Goal: Information Seeking & Learning: Compare options

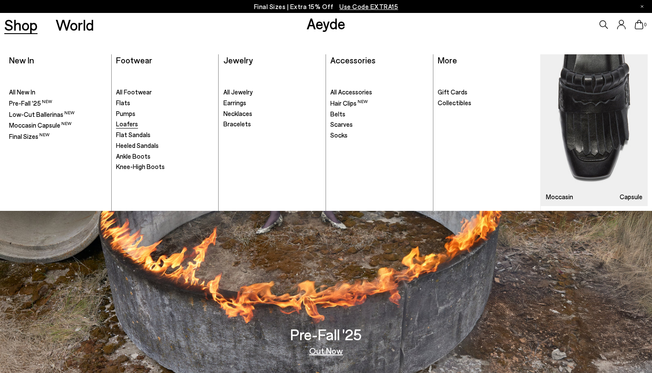
click at [131, 123] on span "Loafers" at bounding box center [127, 124] width 22 height 8
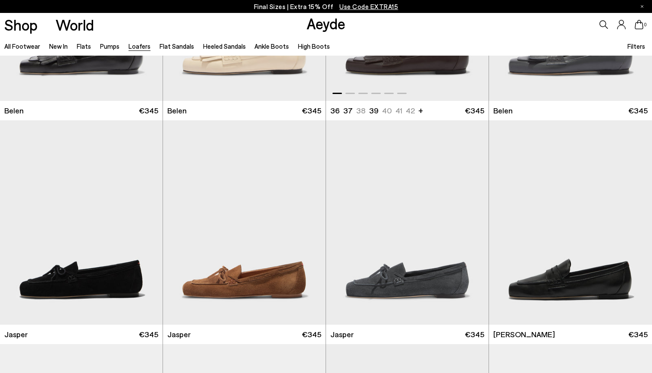
scroll to position [168, 0]
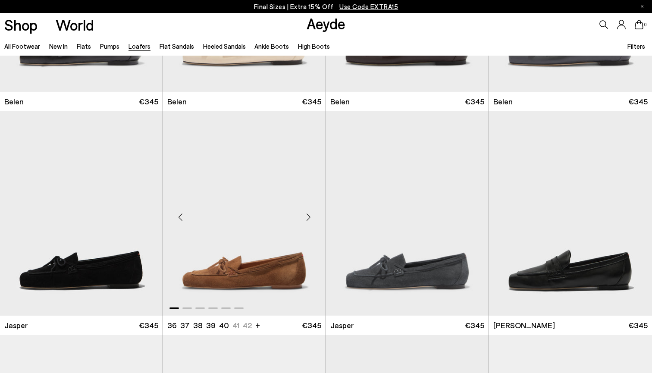
click at [310, 220] on div "Next slide" at bounding box center [309, 217] width 26 height 26
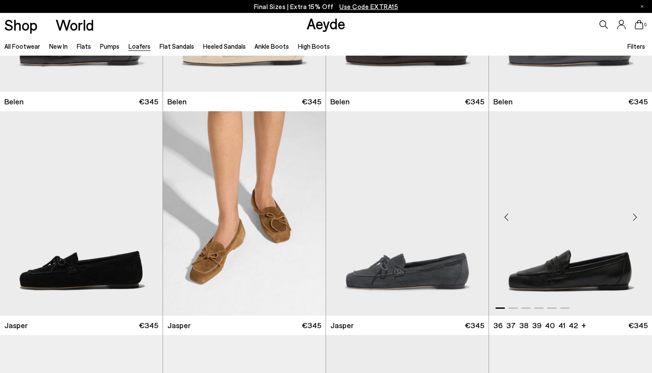
click at [632, 220] on div "Next slide" at bounding box center [635, 217] width 26 height 26
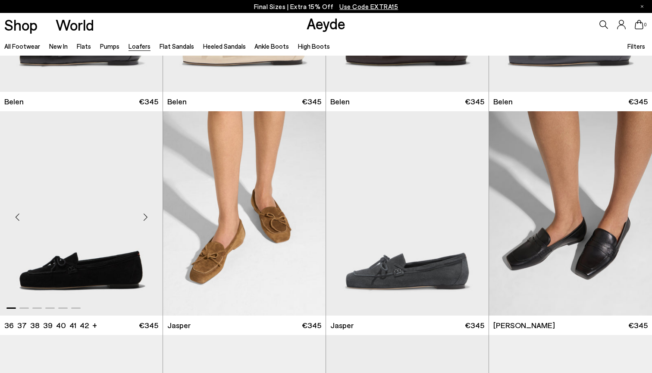
click at [140, 222] on div "Next slide" at bounding box center [145, 217] width 26 height 26
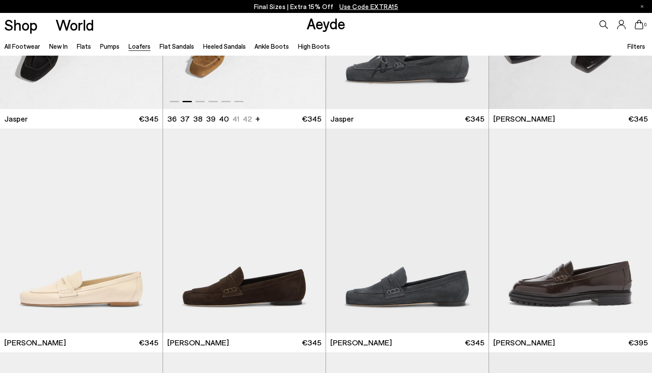
scroll to position [400, 0]
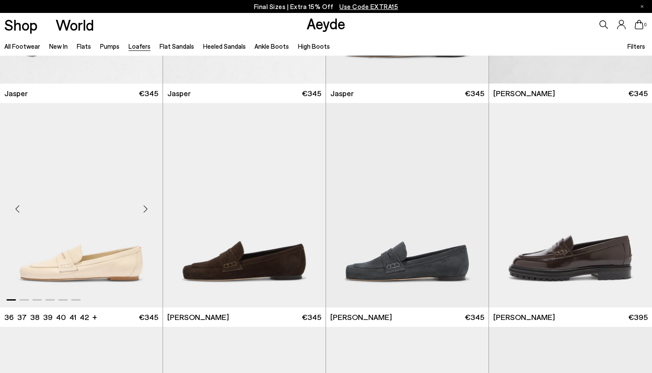
click at [145, 207] on div "Next slide" at bounding box center [145, 209] width 26 height 26
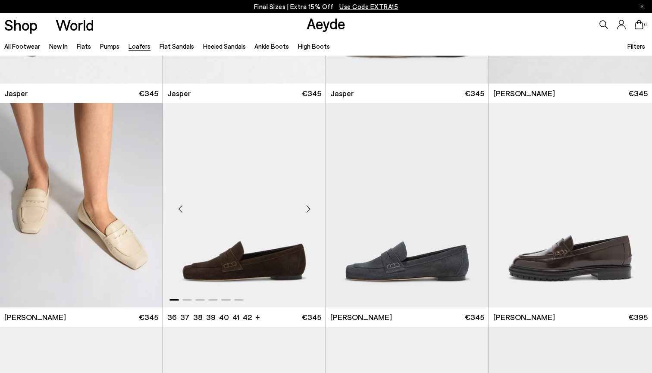
click at [309, 209] on div "Next slide" at bounding box center [309, 209] width 26 height 26
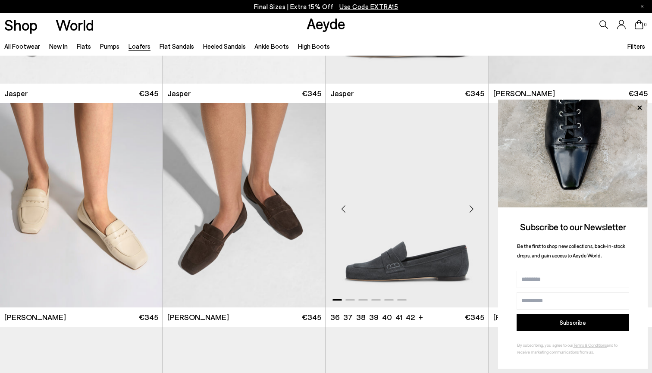
click at [471, 212] on div "Next slide" at bounding box center [472, 209] width 26 height 26
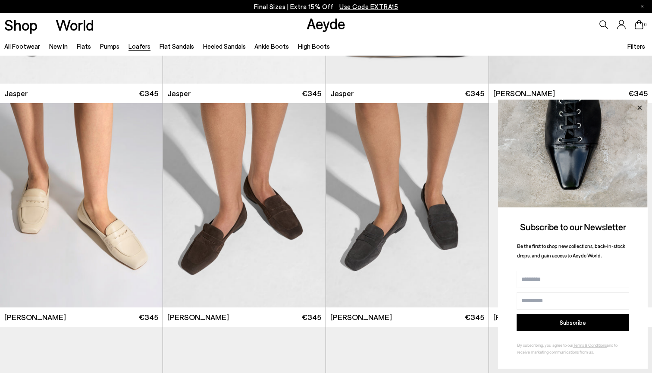
click at [642, 107] on icon at bounding box center [640, 107] width 4 height 4
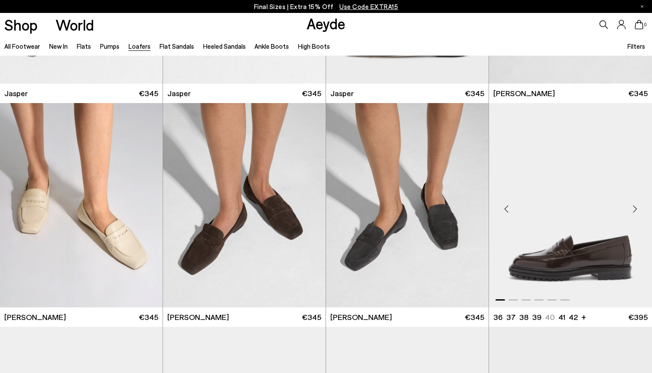
click at [635, 206] on div "Next slide" at bounding box center [635, 209] width 26 height 26
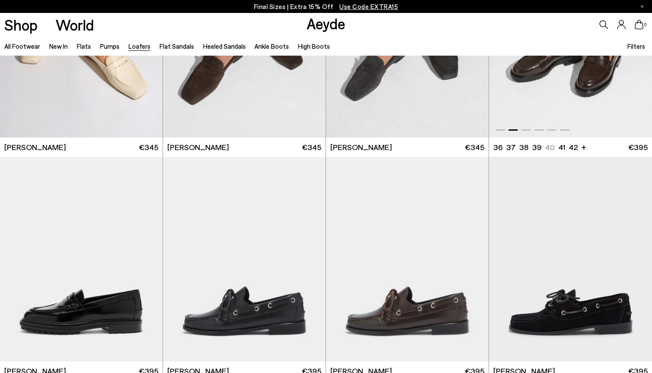
scroll to position [606, 0]
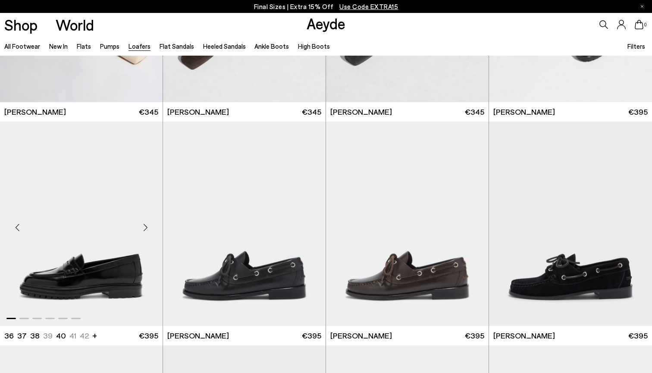
click at [146, 228] on div "Next slide" at bounding box center [145, 227] width 26 height 26
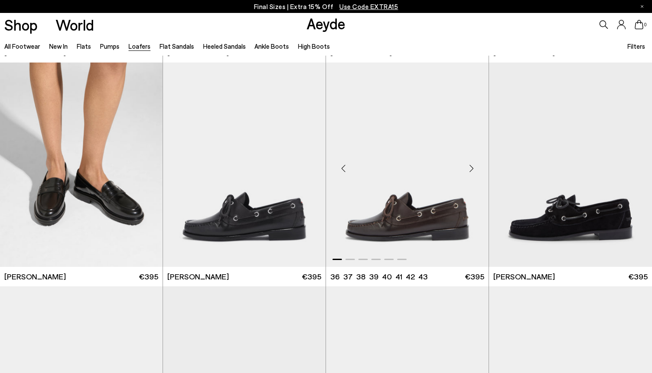
scroll to position [668, 0]
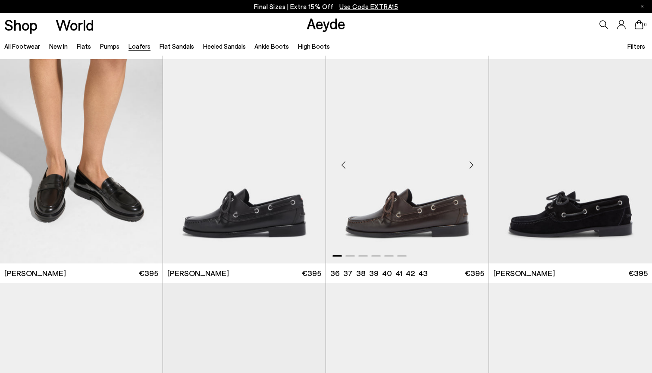
click at [469, 168] on div "Next slide" at bounding box center [472, 165] width 26 height 26
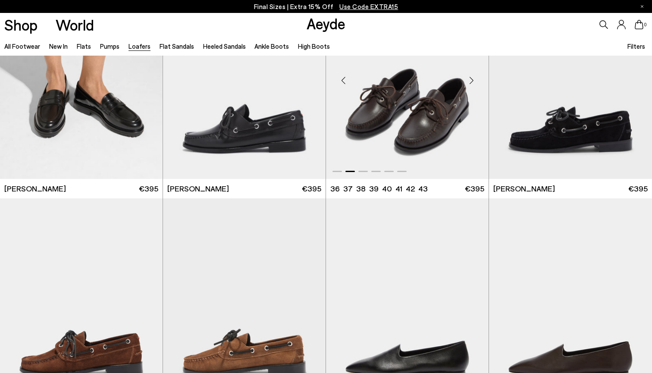
scroll to position [763, 0]
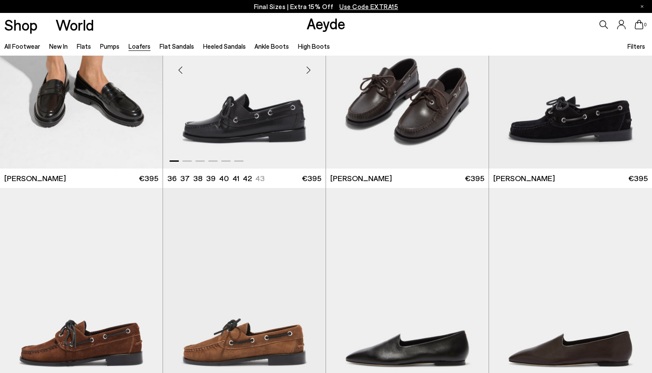
click at [309, 72] on div "Next slide" at bounding box center [309, 70] width 26 height 26
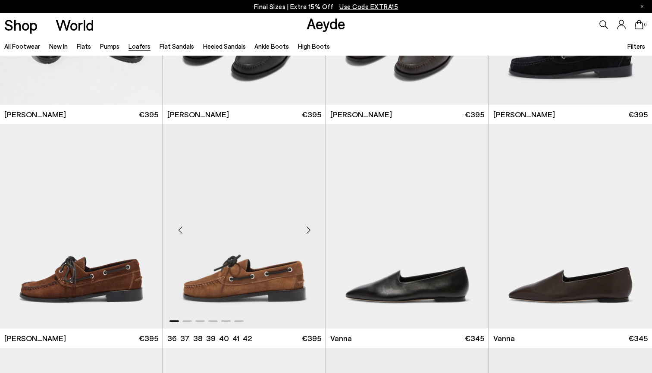
scroll to position [842, 0]
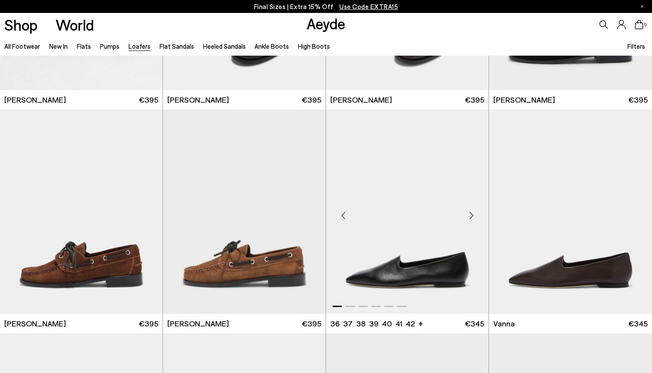
click at [473, 210] on div "Next slide" at bounding box center [472, 215] width 26 height 26
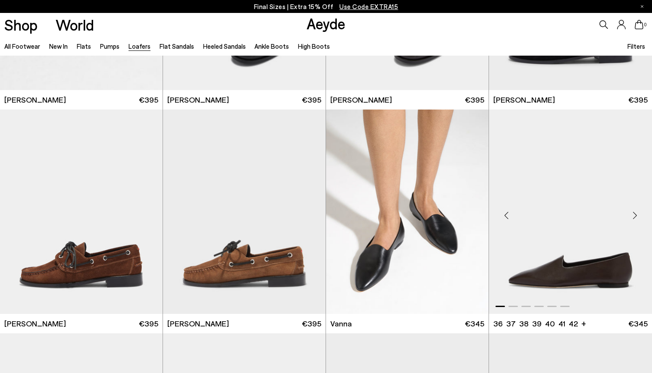
click at [635, 216] on div "Next slide" at bounding box center [635, 215] width 26 height 26
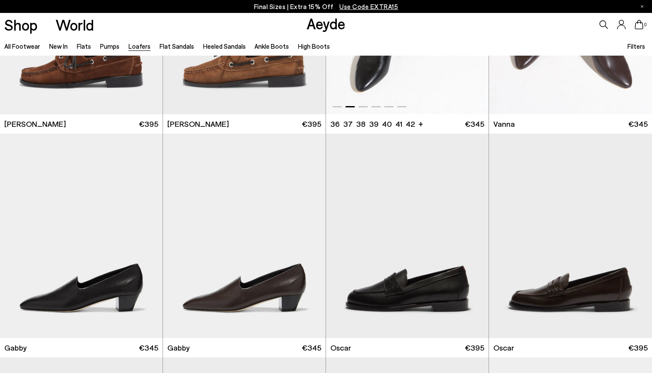
scroll to position [1051, 0]
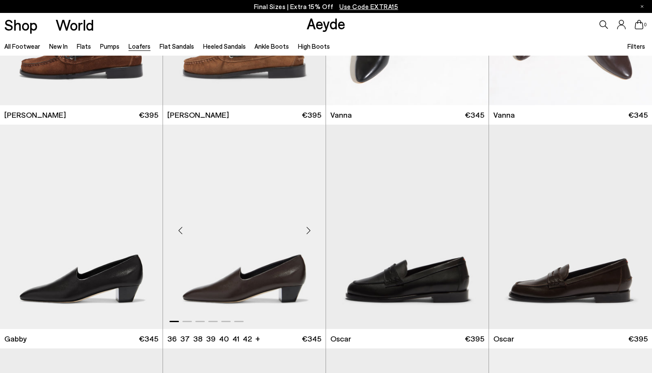
click at [305, 231] on div "Next slide" at bounding box center [309, 230] width 26 height 26
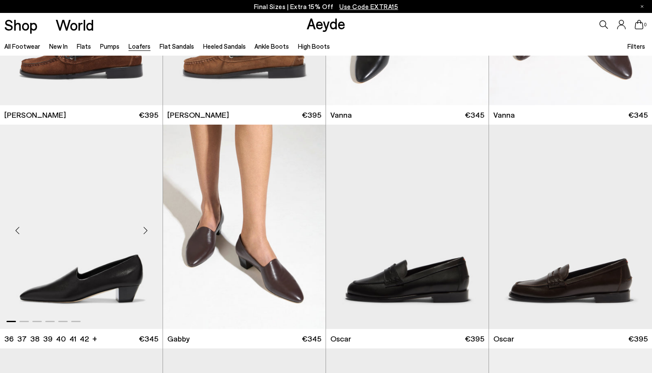
click at [145, 230] on div "Next slide" at bounding box center [145, 230] width 26 height 26
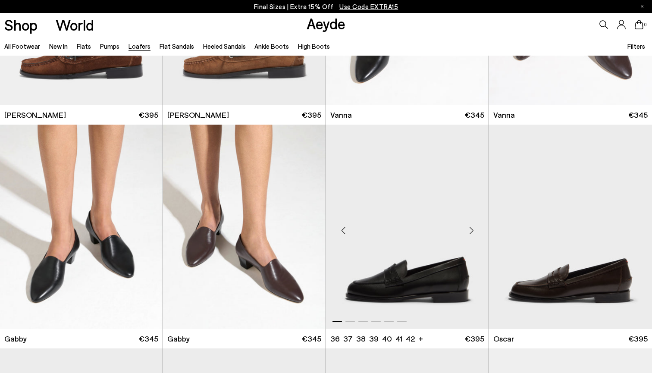
click at [474, 229] on div "Next slide" at bounding box center [472, 230] width 26 height 26
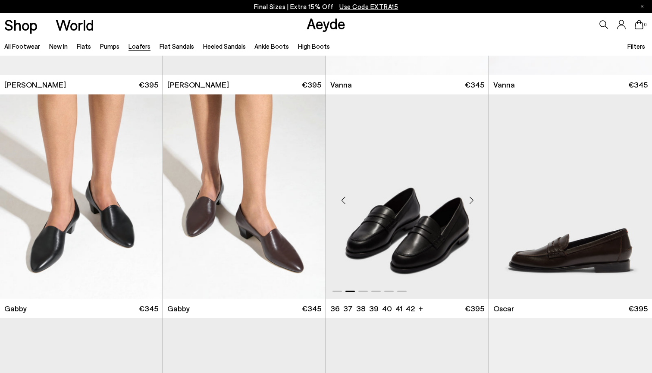
scroll to position [1083, 0]
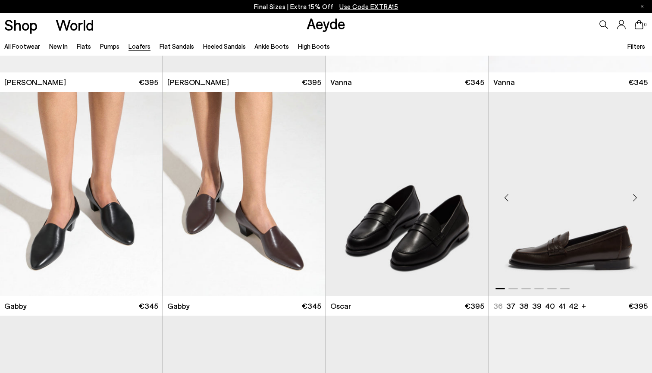
click at [634, 198] on div "Next slide" at bounding box center [635, 198] width 26 height 26
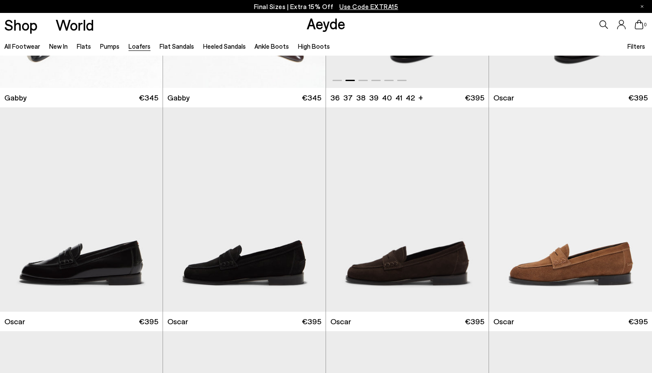
scroll to position [1295, 0]
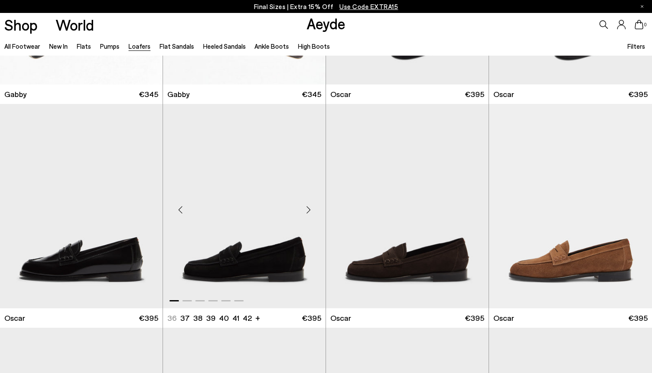
click at [309, 211] on div "Next slide" at bounding box center [309, 210] width 26 height 26
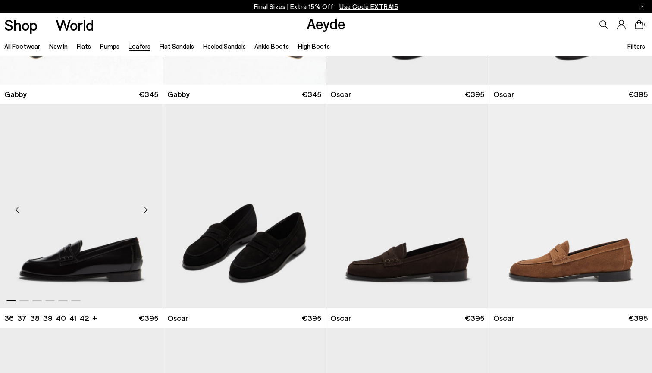
click at [144, 208] on div "Next slide" at bounding box center [145, 210] width 26 height 26
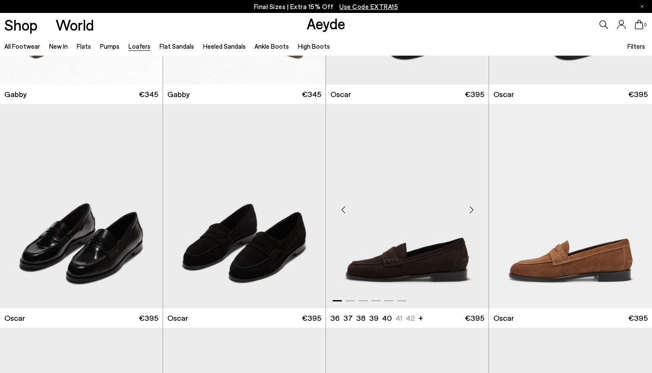
click at [473, 210] on div "Next slide" at bounding box center [472, 210] width 26 height 26
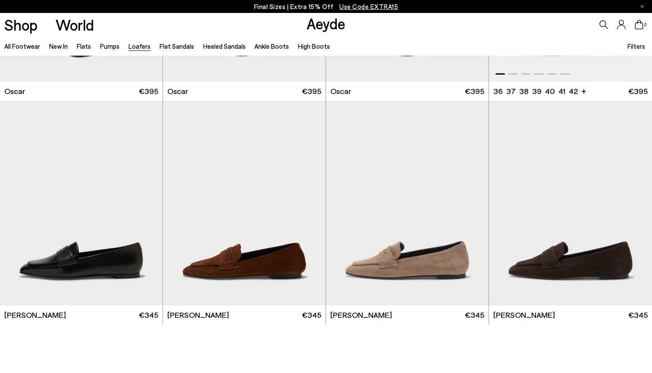
scroll to position [1526, 0]
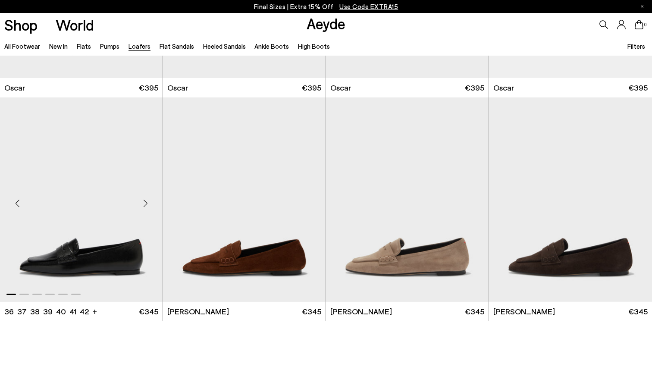
click at [143, 200] on div "Next slide" at bounding box center [145, 203] width 26 height 26
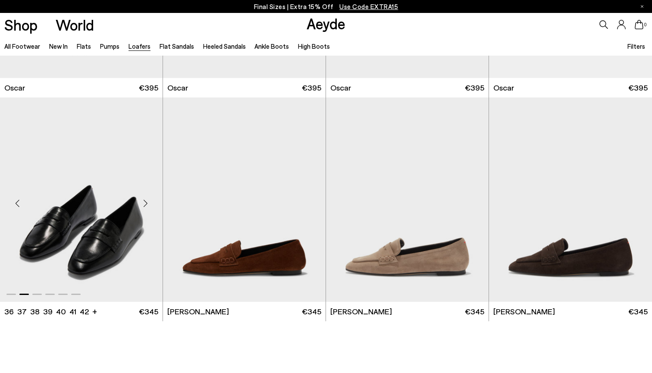
click at [147, 205] on div "Next slide" at bounding box center [145, 203] width 26 height 26
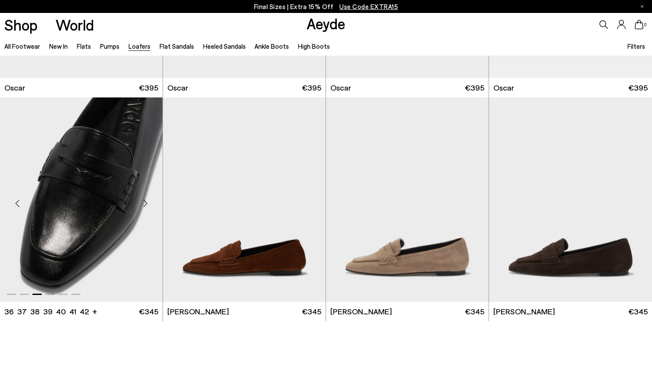
click at [145, 204] on div "Next slide" at bounding box center [145, 203] width 26 height 26
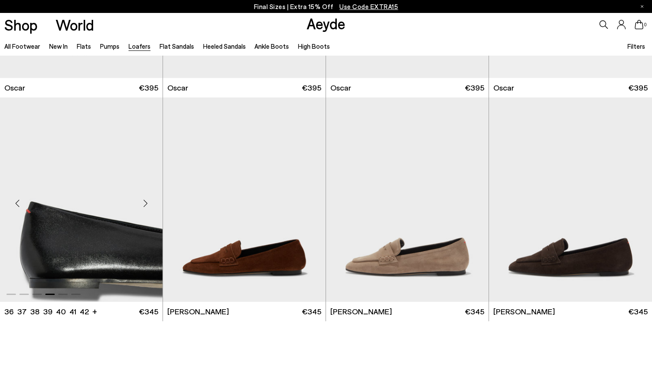
click at [145, 204] on div "Next slide" at bounding box center [145, 203] width 26 height 26
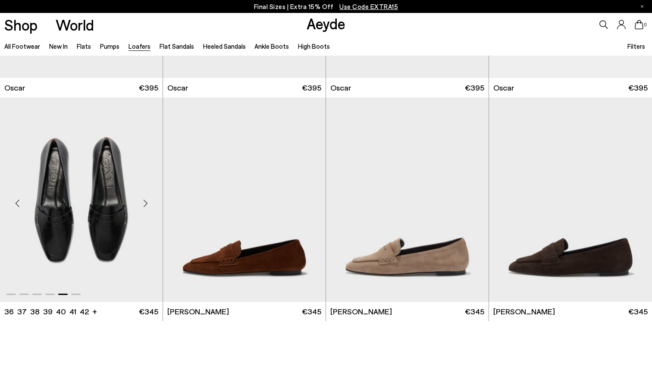
click at [145, 204] on div "Next slide" at bounding box center [145, 203] width 26 height 26
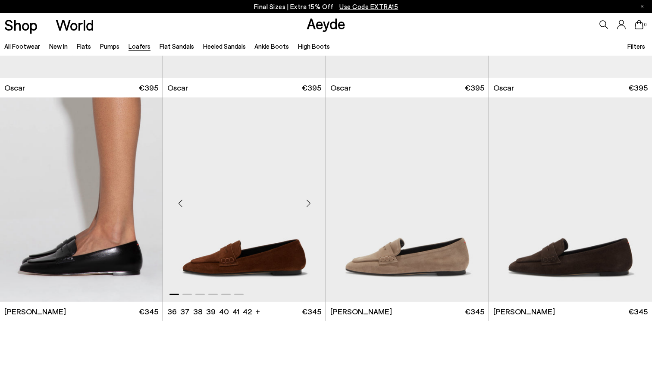
click at [309, 203] on div "Next slide" at bounding box center [309, 203] width 26 height 26
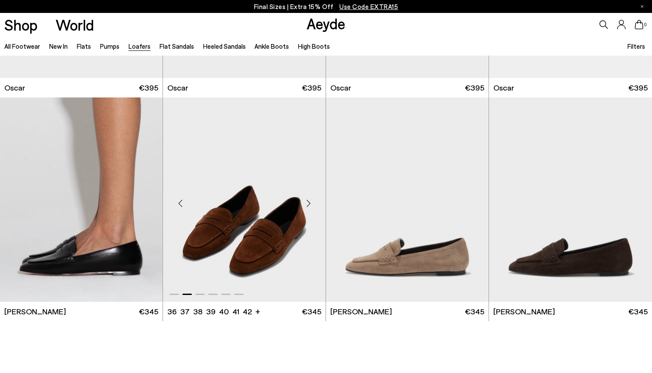
click at [309, 203] on div "Next slide" at bounding box center [309, 203] width 26 height 26
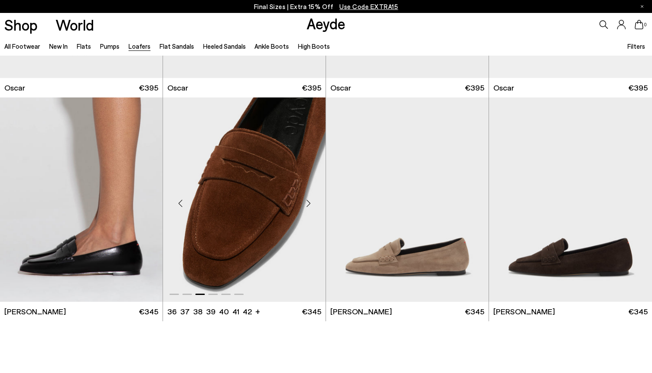
click at [309, 203] on div "Next slide" at bounding box center [309, 203] width 26 height 26
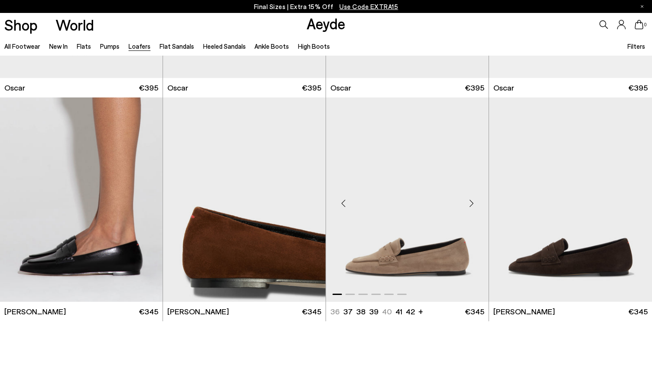
click at [474, 202] on div "Next slide" at bounding box center [472, 203] width 26 height 26
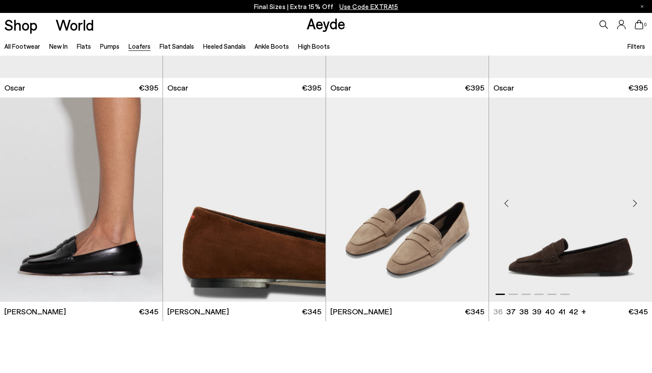
click at [634, 200] on div "Next slide" at bounding box center [635, 203] width 26 height 26
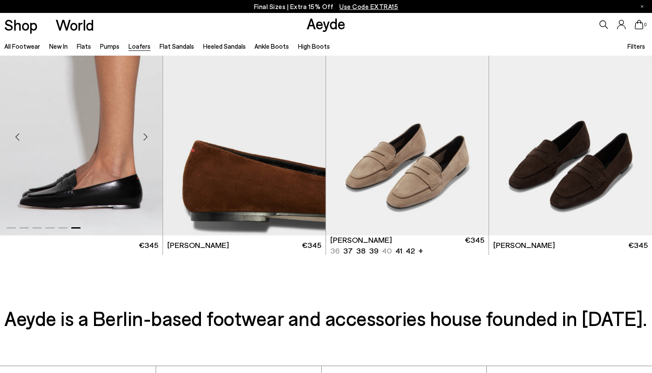
scroll to position [1555, 0]
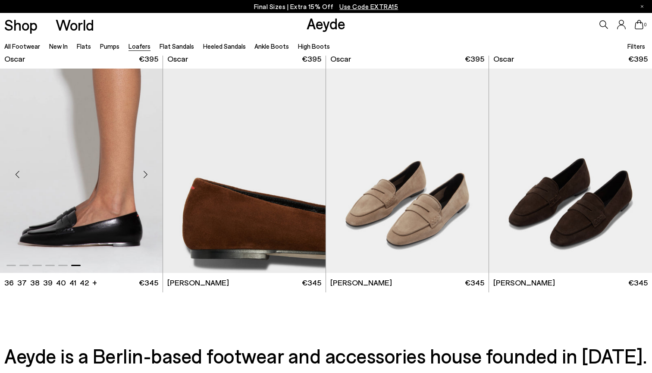
click at [76, 176] on img "6 / 6" at bounding box center [81, 171] width 163 height 205
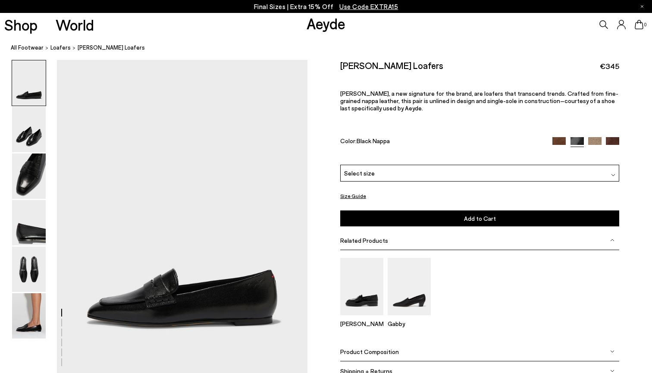
click at [445, 165] on div "Select size" at bounding box center [480, 173] width 280 height 17
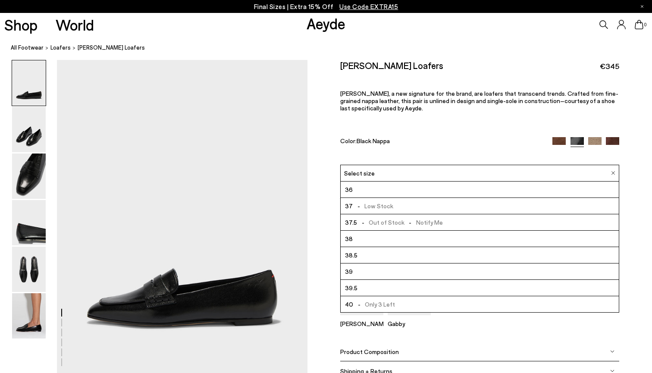
click at [393, 231] on li "38" at bounding box center [480, 239] width 279 height 16
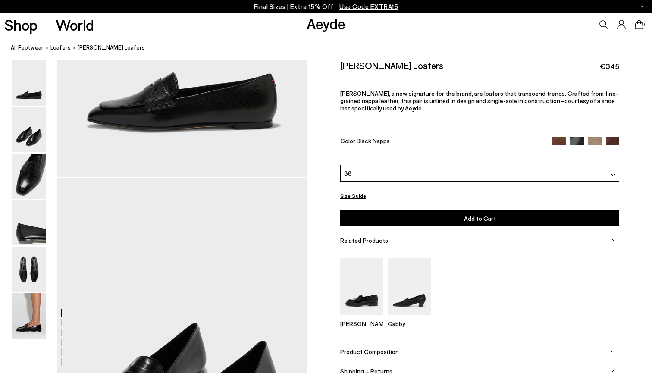
scroll to position [173, 1]
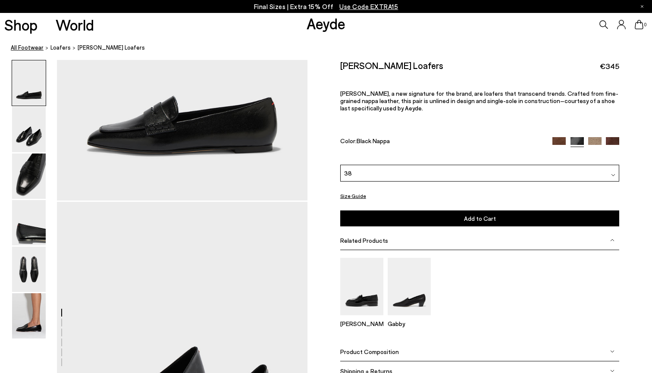
click at [29, 49] on link "All Footwear" at bounding box center [27, 47] width 33 height 9
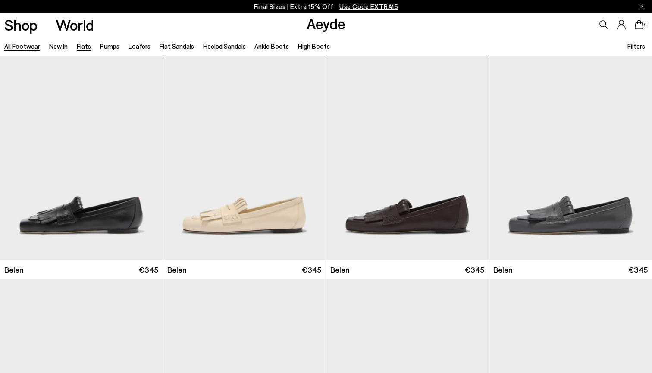
click at [82, 47] on link "Flats" at bounding box center [84, 46] width 14 height 8
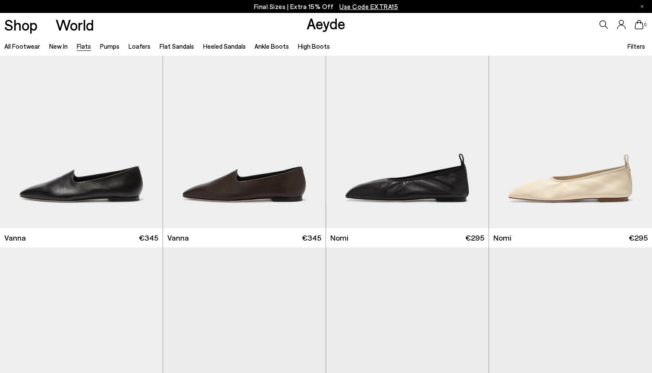
scroll to position [267, 0]
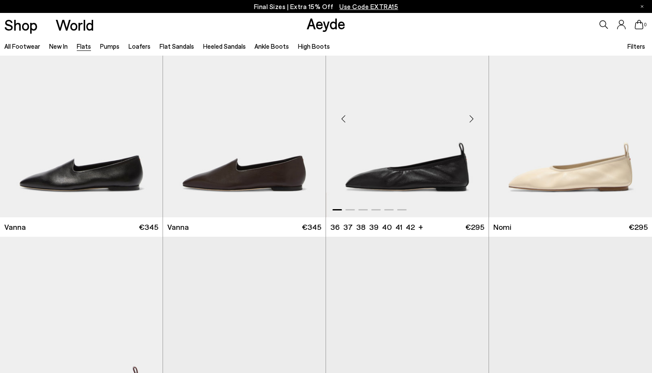
click at [470, 119] on div "Next slide" at bounding box center [472, 119] width 26 height 26
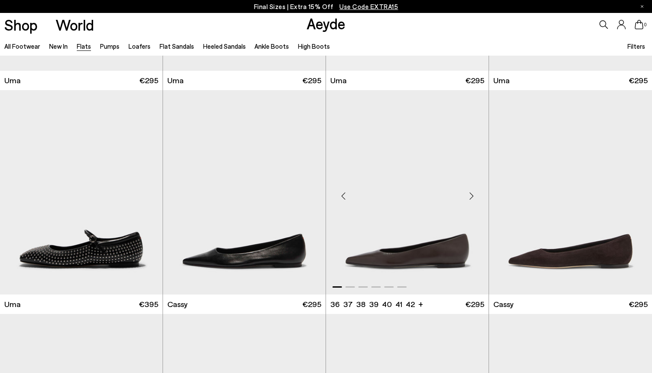
scroll to position [862, 0]
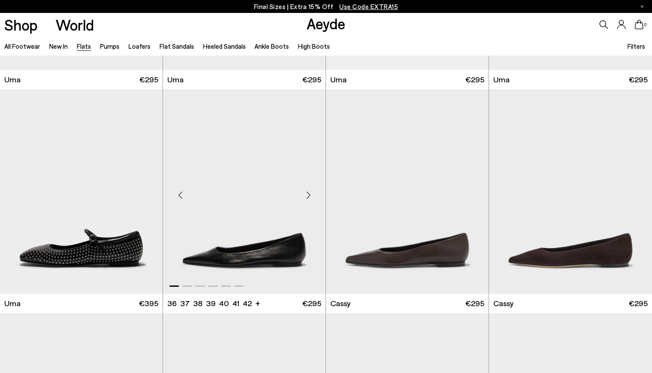
click at [309, 193] on div "Next slide" at bounding box center [309, 195] width 26 height 26
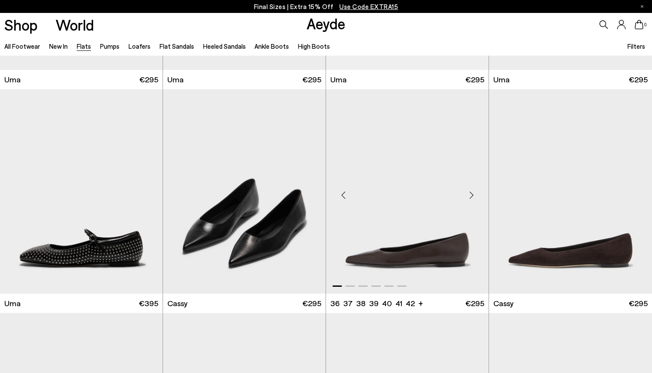
scroll to position [885, 0]
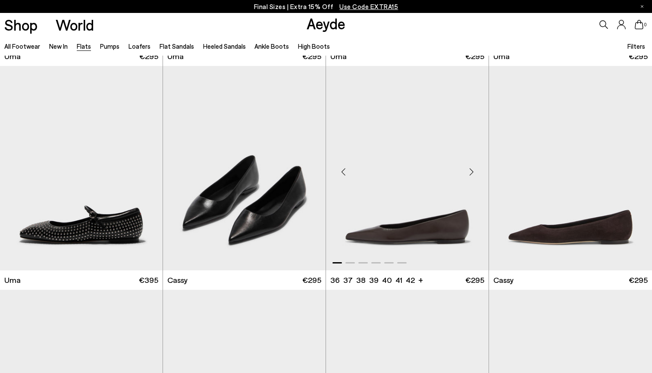
click at [474, 169] on div "Next slide" at bounding box center [472, 172] width 26 height 26
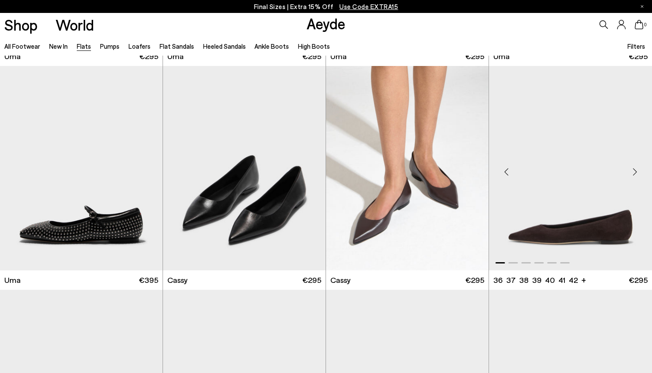
click at [636, 170] on div "Next slide" at bounding box center [635, 172] width 26 height 26
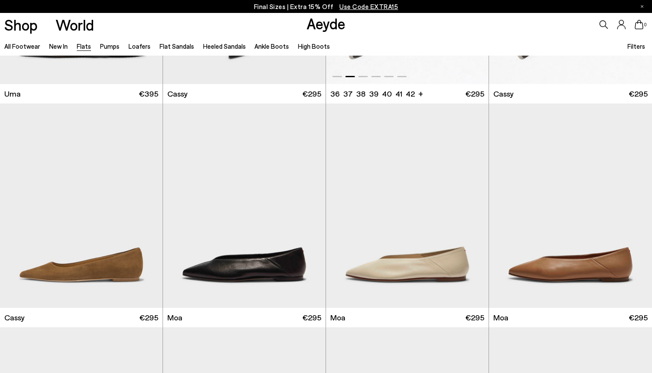
scroll to position [1064, 0]
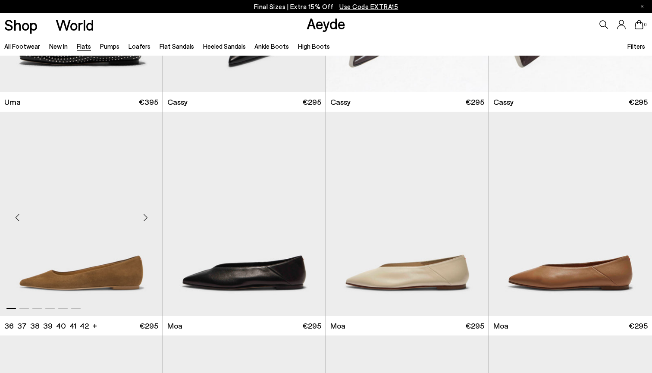
click at [143, 217] on div "Next slide" at bounding box center [145, 218] width 26 height 26
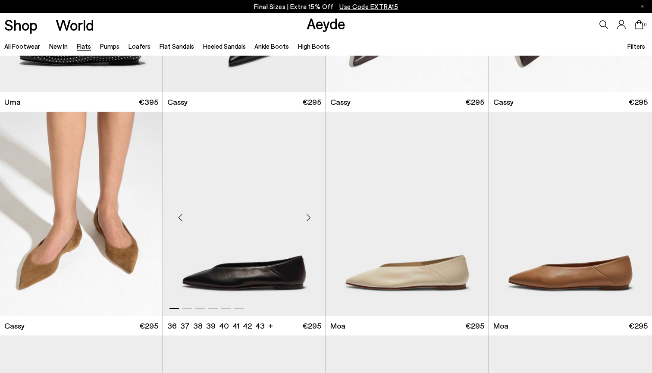
click at [307, 223] on div "Next slide" at bounding box center [309, 218] width 26 height 26
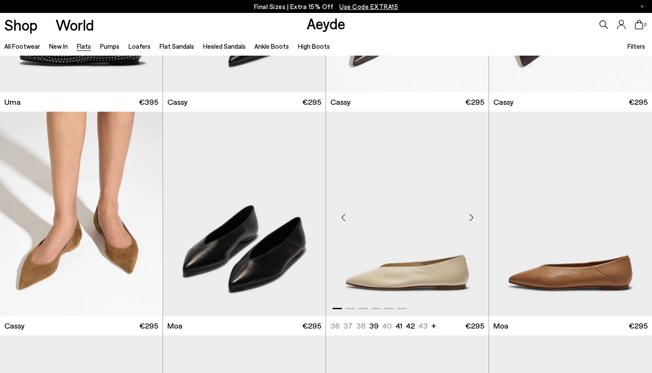
click at [473, 218] on div "Next slide" at bounding box center [472, 218] width 26 height 26
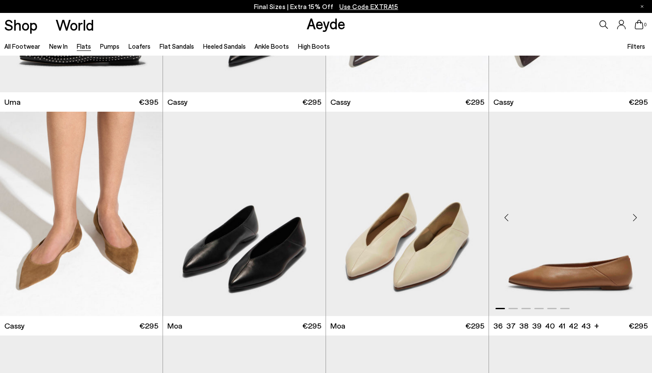
click at [636, 218] on div "Next slide" at bounding box center [635, 218] width 26 height 26
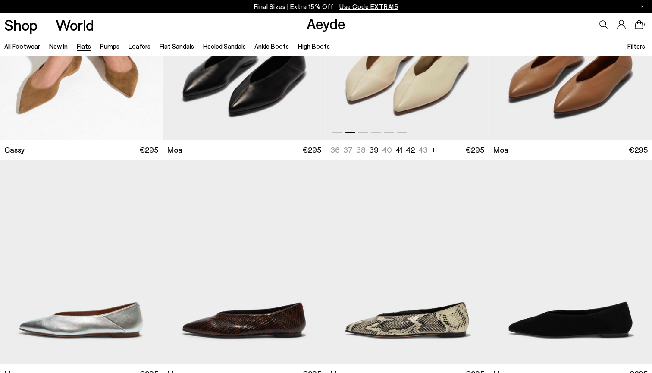
scroll to position [1288, 0]
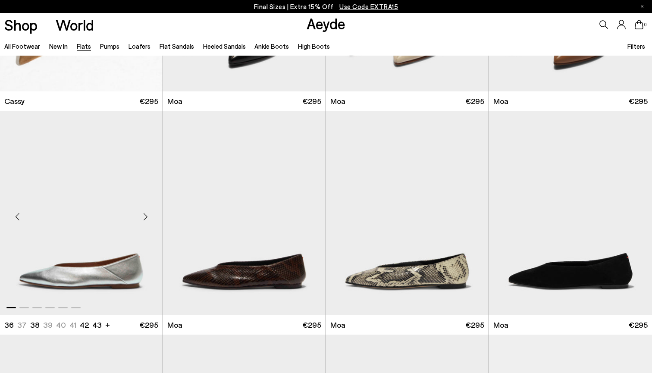
click at [143, 214] on div "Next slide" at bounding box center [145, 217] width 26 height 26
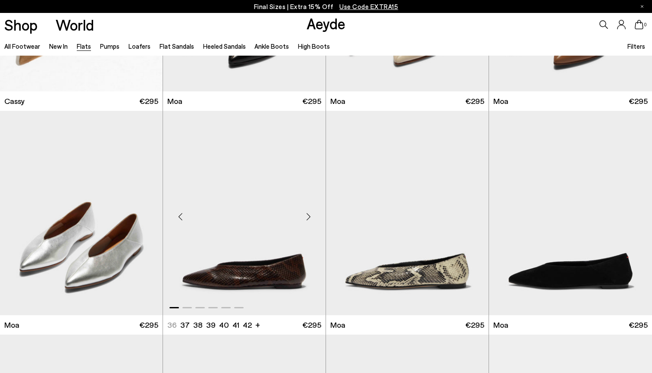
click at [309, 216] on div "Next slide" at bounding box center [309, 217] width 26 height 26
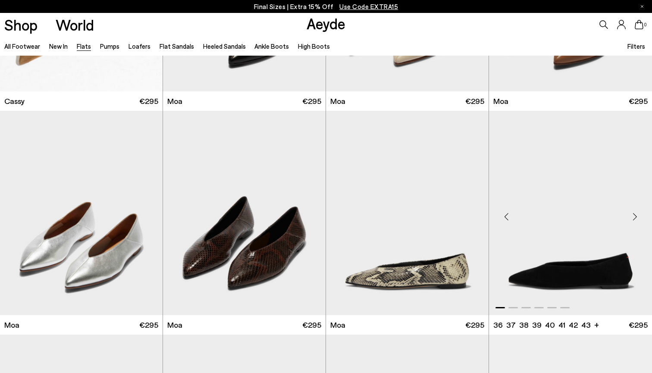
click at [636, 217] on div "Next slide" at bounding box center [635, 217] width 26 height 26
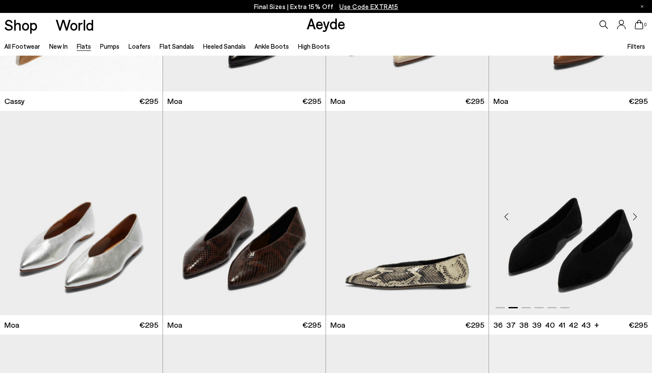
click at [636, 217] on div "Next slide" at bounding box center [635, 217] width 26 height 26
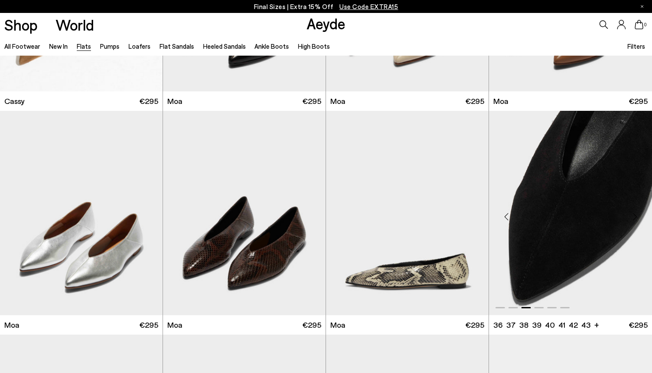
click at [635, 217] on div "Next slide" at bounding box center [635, 217] width 26 height 26
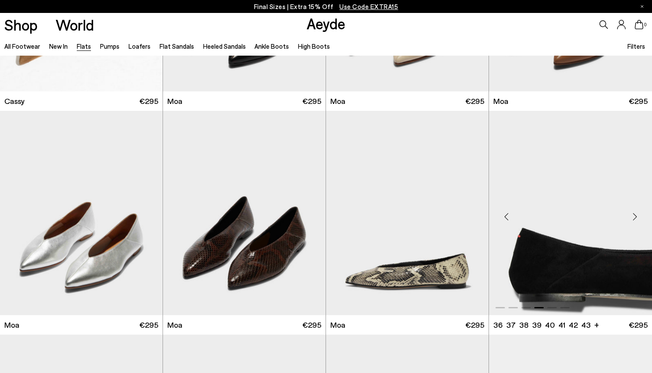
click at [635, 217] on div "Next slide" at bounding box center [635, 217] width 26 height 26
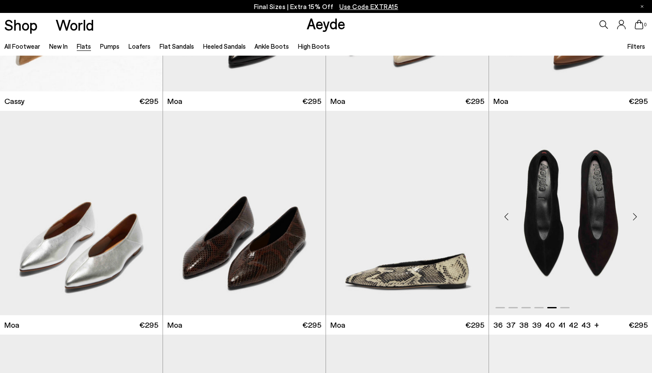
click at [635, 217] on div "Next slide" at bounding box center [635, 217] width 26 height 26
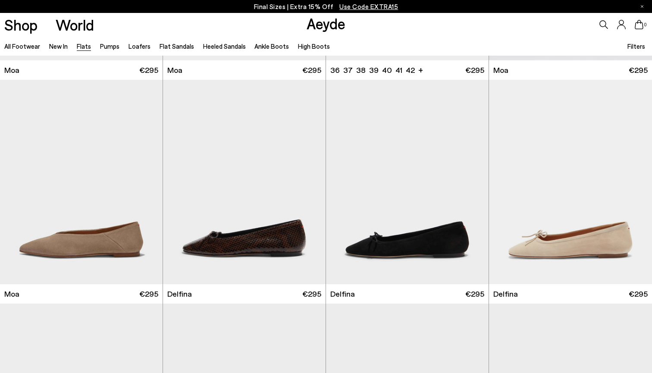
scroll to position [1552, 0]
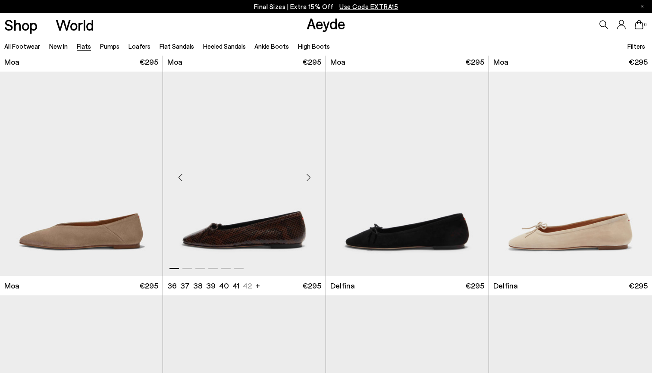
click at [309, 175] on div "Next slide" at bounding box center [309, 177] width 26 height 26
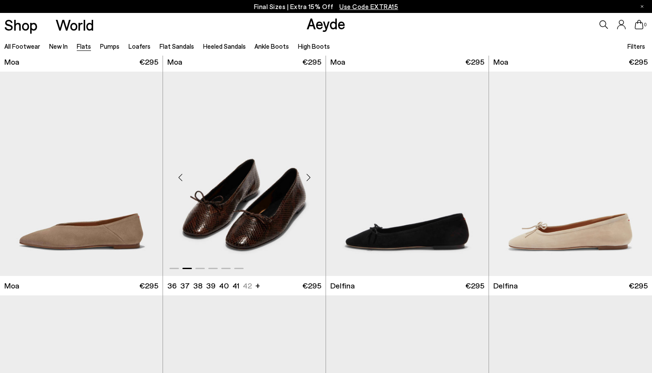
click at [309, 175] on div "Next slide" at bounding box center [309, 177] width 26 height 26
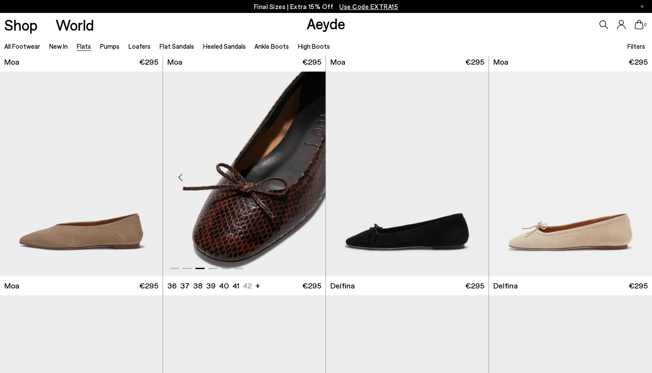
click at [309, 179] on div "Next slide" at bounding box center [309, 177] width 26 height 26
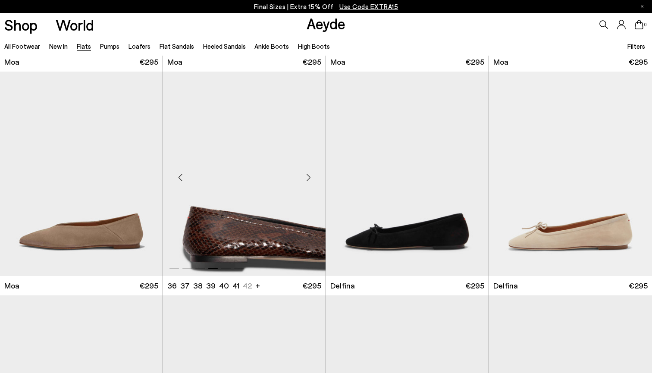
click at [309, 179] on div "Next slide" at bounding box center [309, 177] width 26 height 26
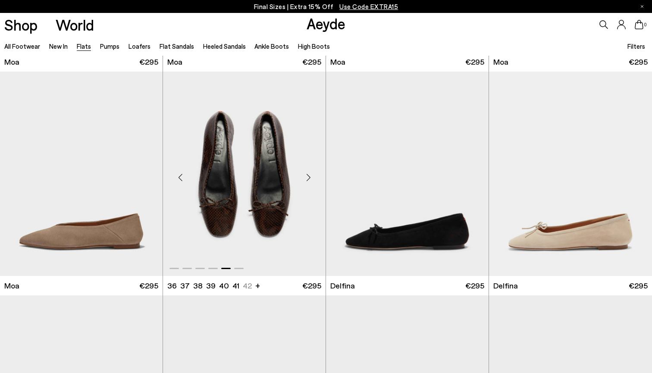
click at [309, 179] on div "Next slide" at bounding box center [309, 177] width 26 height 26
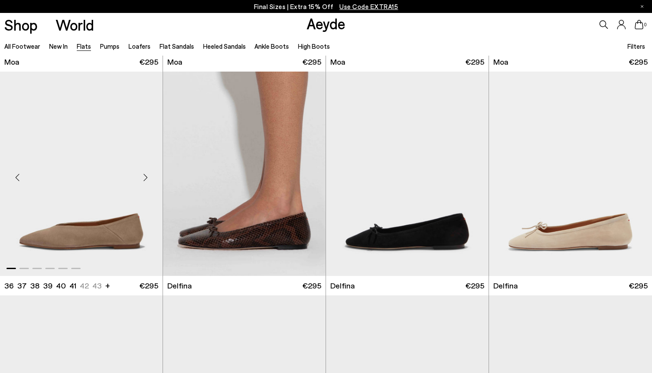
click at [145, 175] on div "Next slide" at bounding box center [145, 177] width 26 height 26
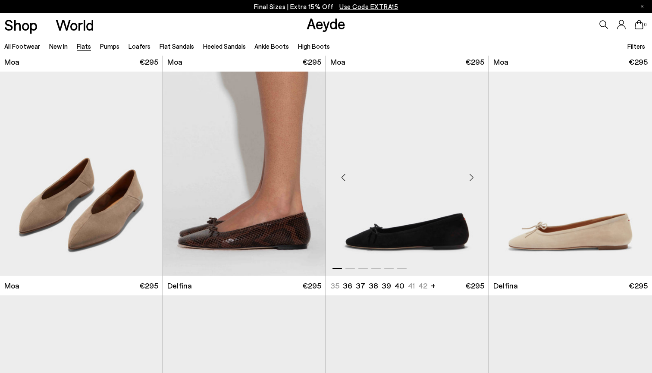
click at [470, 179] on div "Next slide" at bounding box center [472, 177] width 26 height 26
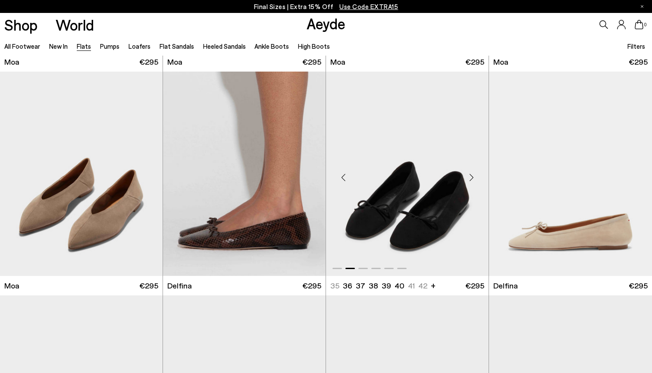
click at [470, 179] on div "Next slide" at bounding box center [472, 177] width 26 height 26
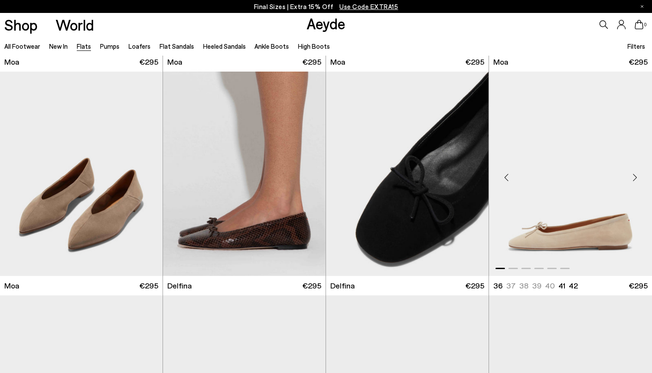
click at [633, 180] on div "Next slide" at bounding box center [635, 177] width 26 height 26
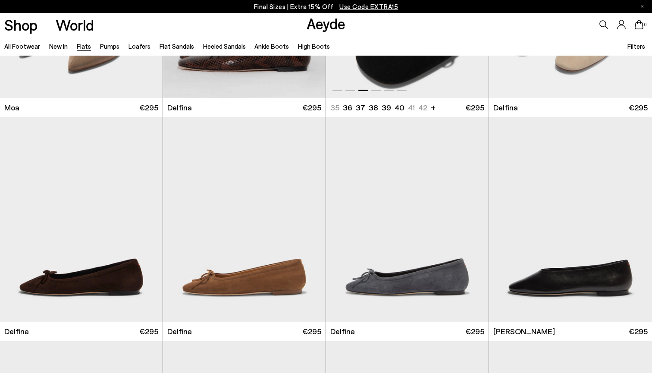
scroll to position [1736, 0]
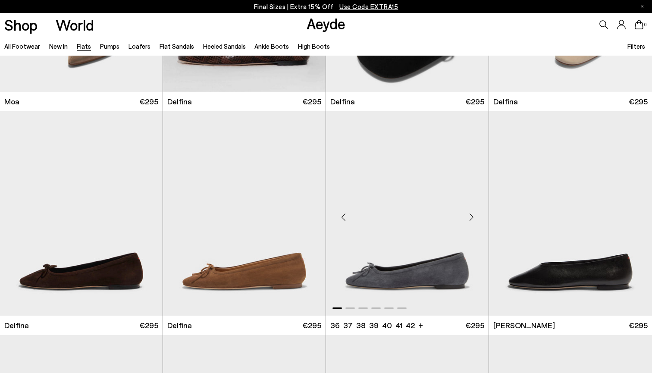
click at [471, 218] on div "Next slide" at bounding box center [472, 217] width 26 height 26
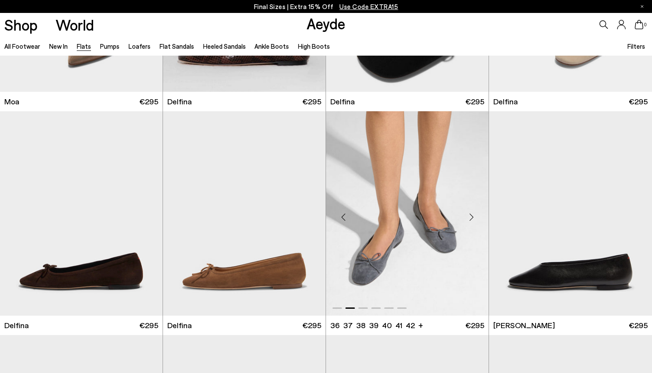
click at [471, 218] on div "Next slide" at bounding box center [472, 217] width 26 height 26
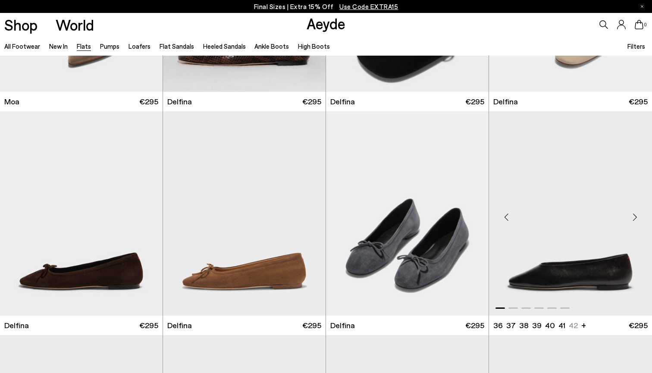
click at [637, 217] on div "Next slide" at bounding box center [635, 217] width 26 height 26
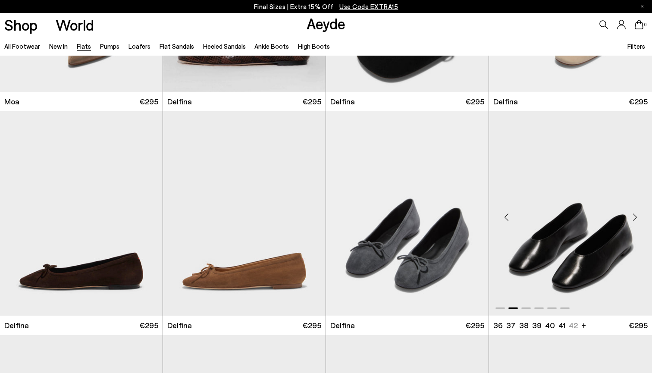
click at [635, 217] on div "Next slide" at bounding box center [635, 217] width 26 height 26
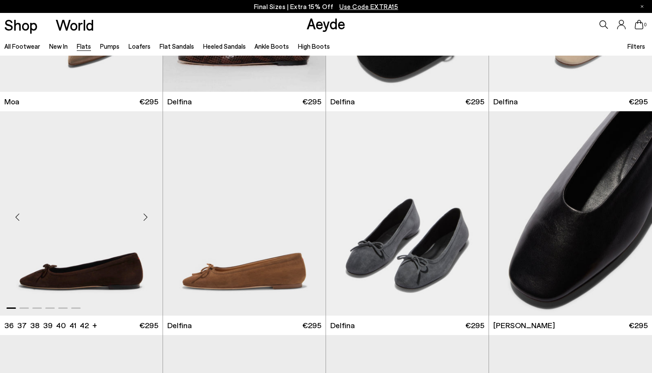
click at [145, 214] on div "Next slide" at bounding box center [145, 217] width 26 height 26
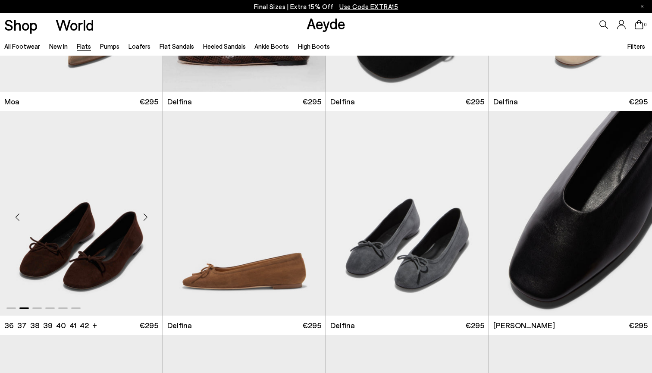
click at [145, 214] on div "Next slide" at bounding box center [145, 217] width 26 height 26
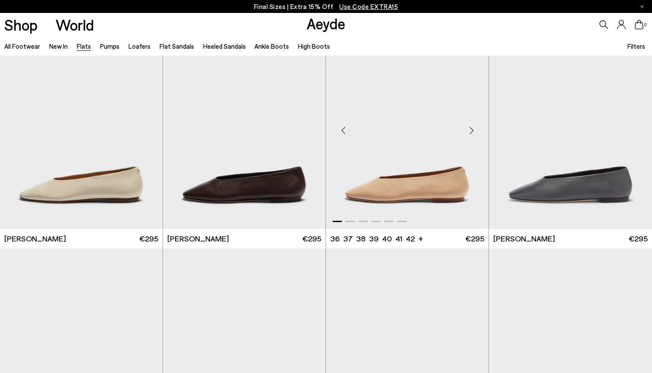
scroll to position [2022, 0]
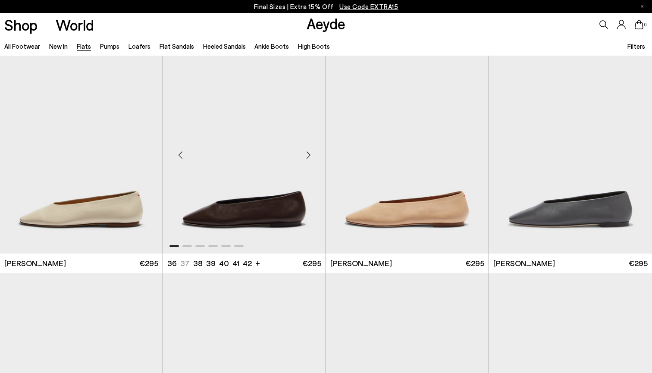
click at [308, 153] on div "Next slide" at bounding box center [309, 155] width 26 height 26
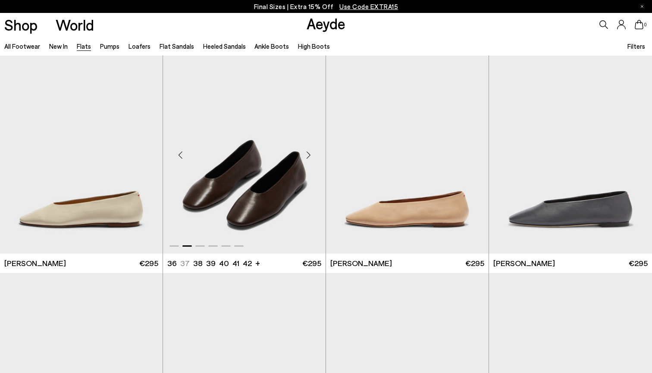
click at [308, 153] on div "Next slide" at bounding box center [309, 155] width 26 height 26
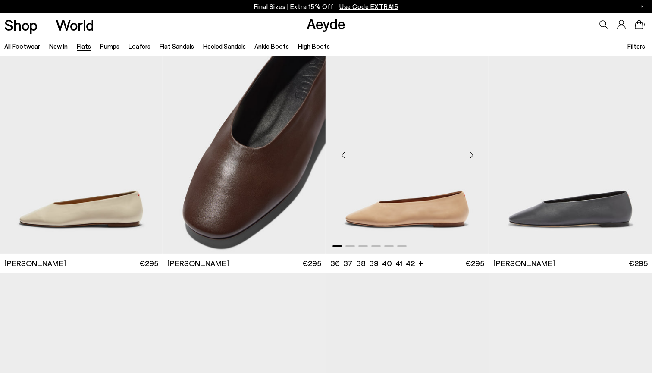
click at [469, 163] on div "Next slide" at bounding box center [472, 155] width 26 height 26
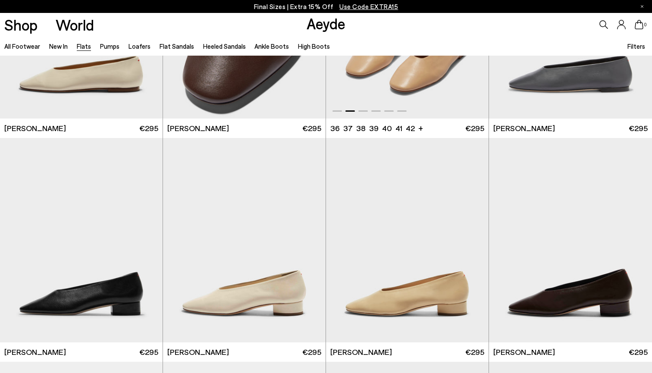
scroll to position [2223, 0]
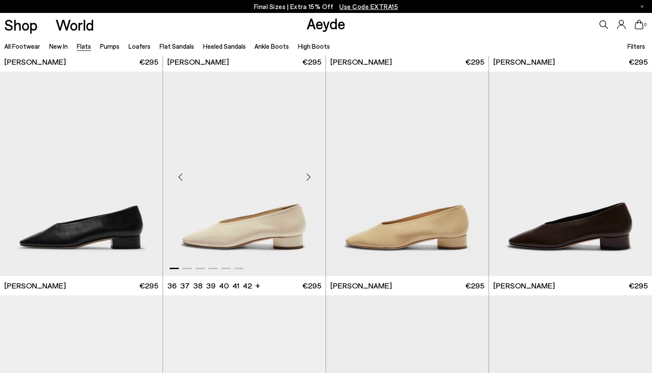
click at [307, 175] on div "Next slide" at bounding box center [309, 177] width 26 height 26
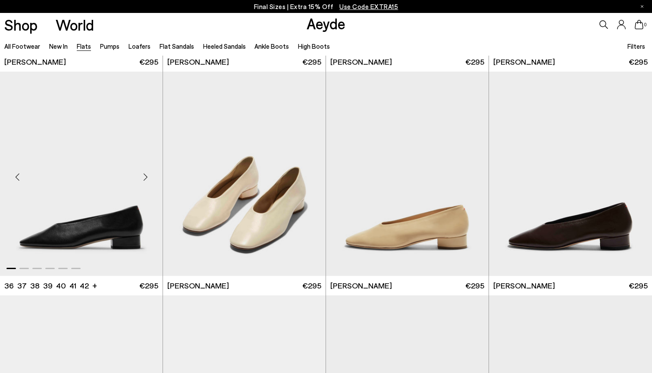
click at [145, 176] on div "Next slide" at bounding box center [145, 177] width 26 height 26
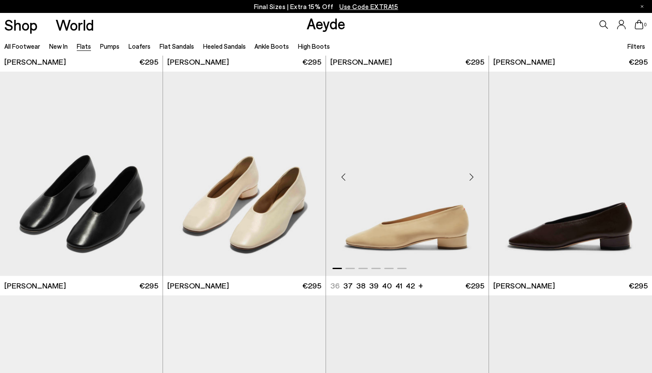
click at [472, 176] on div "Next slide" at bounding box center [472, 177] width 26 height 26
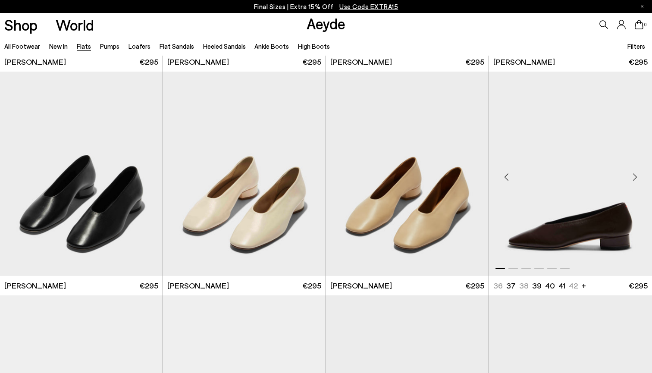
click at [638, 175] on div "Next slide" at bounding box center [635, 177] width 26 height 26
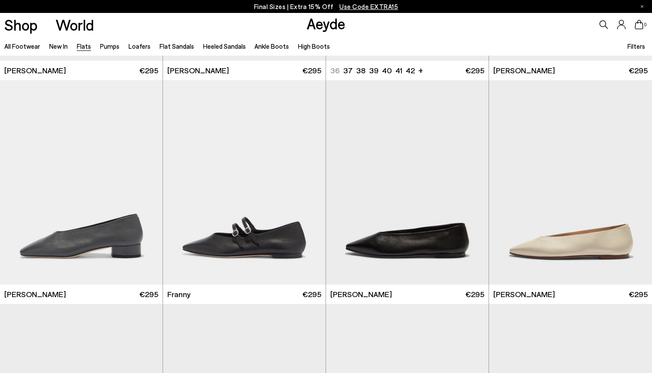
scroll to position [2439, 0]
click at [143, 186] on div "Next slide" at bounding box center [145, 186] width 26 height 26
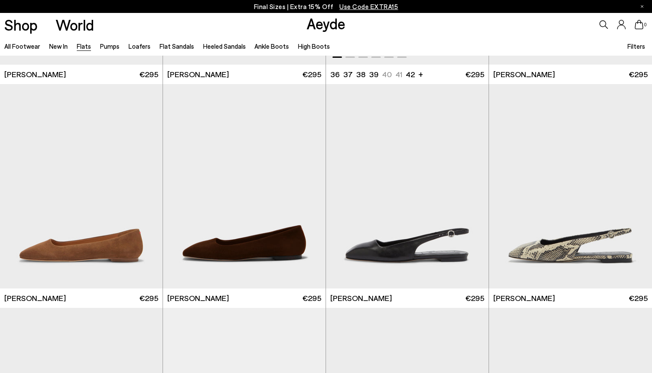
scroll to position [2885, 0]
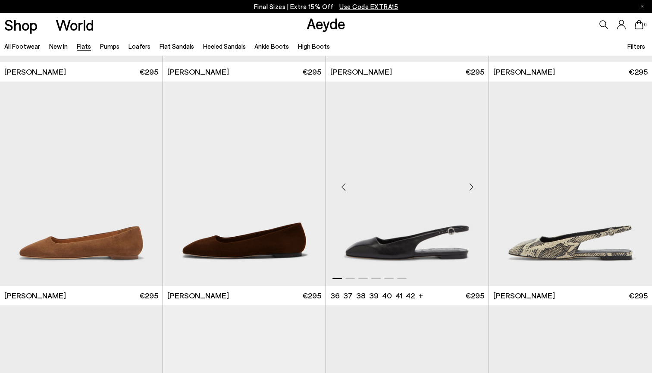
click at [472, 185] on div "Next slide" at bounding box center [472, 187] width 26 height 26
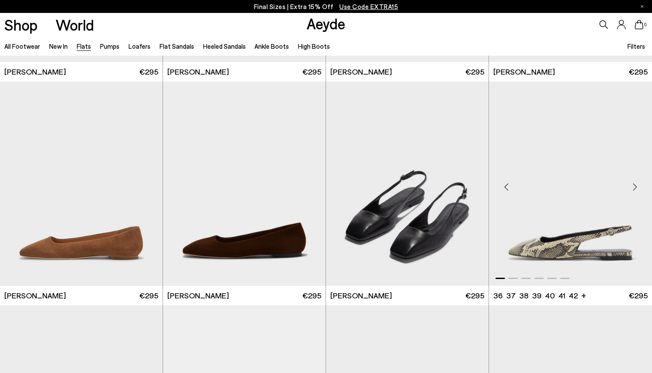
click at [635, 185] on div "Next slide" at bounding box center [635, 187] width 26 height 26
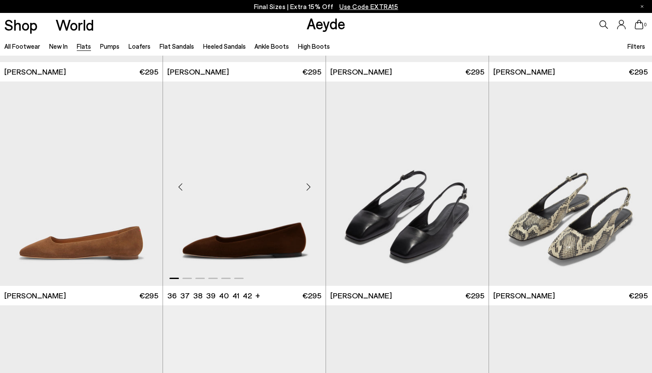
click at [306, 183] on div "Next slide" at bounding box center [309, 187] width 26 height 26
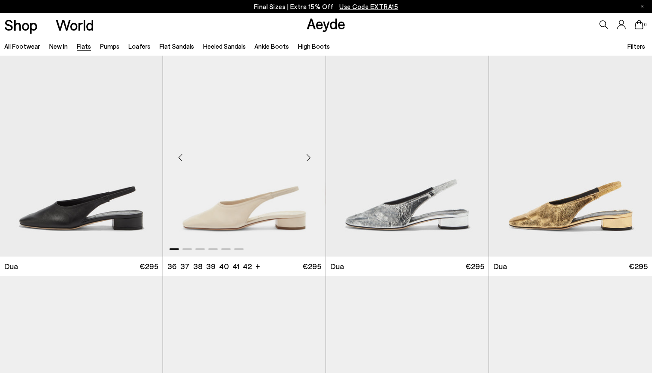
scroll to position [3149, 0]
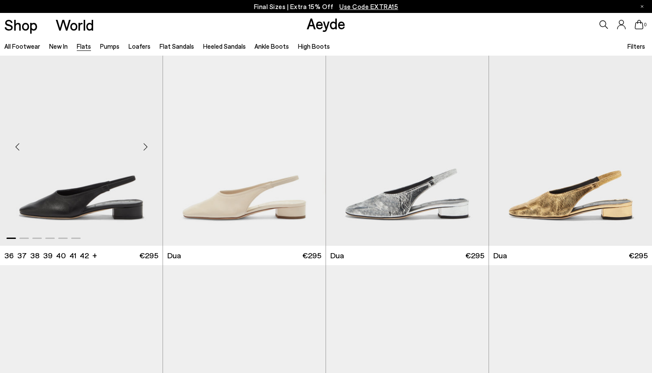
click at [144, 147] on div "Next slide" at bounding box center [145, 147] width 26 height 26
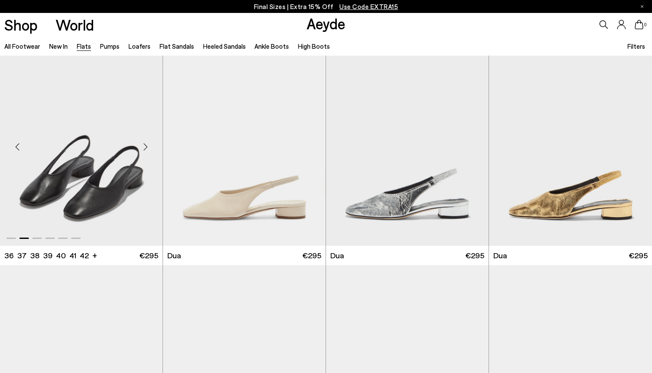
click at [144, 147] on div "Next slide" at bounding box center [145, 147] width 26 height 26
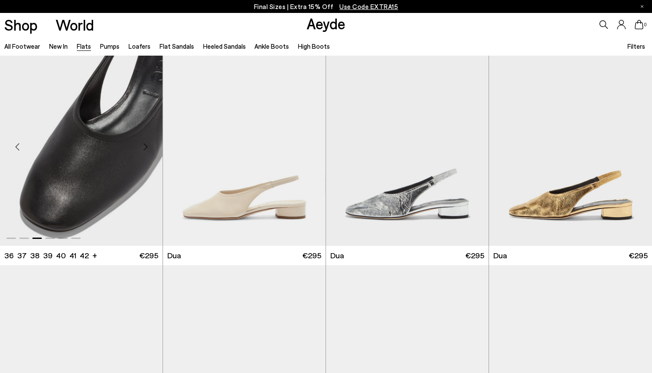
click at [144, 147] on div "Next slide" at bounding box center [145, 147] width 26 height 26
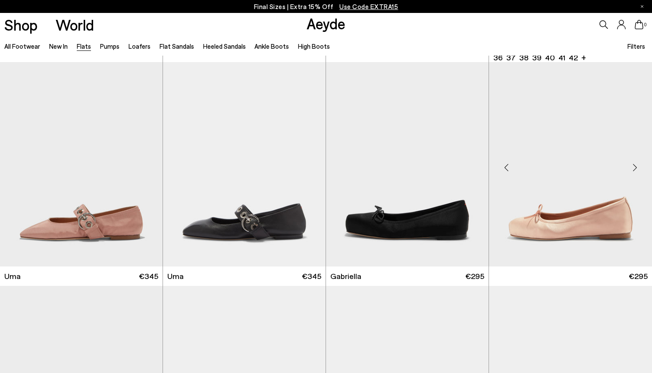
scroll to position [3595, 0]
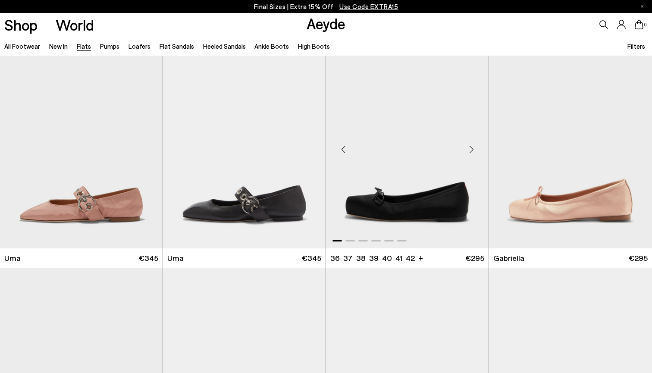
click at [473, 152] on div "Next slide" at bounding box center [472, 150] width 26 height 26
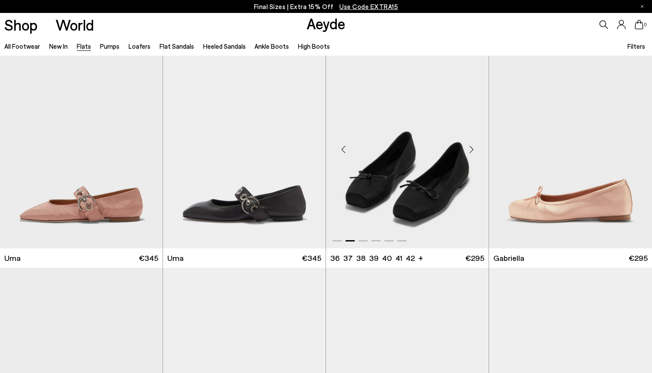
click at [473, 152] on div "Next slide" at bounding box center [472, 150] width 26 height 26
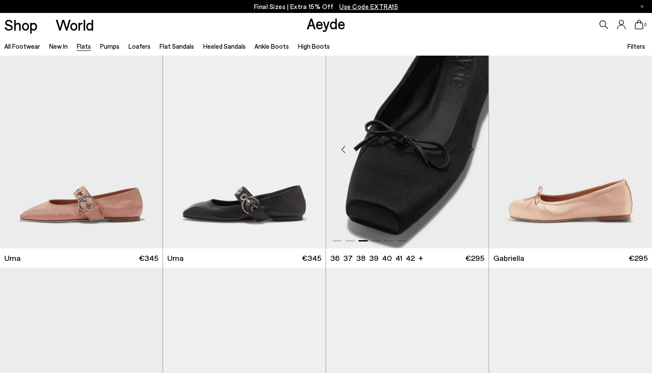
click at [473, 152] on div "Next slide" at bounding box center [472, 150] width 26 height 26
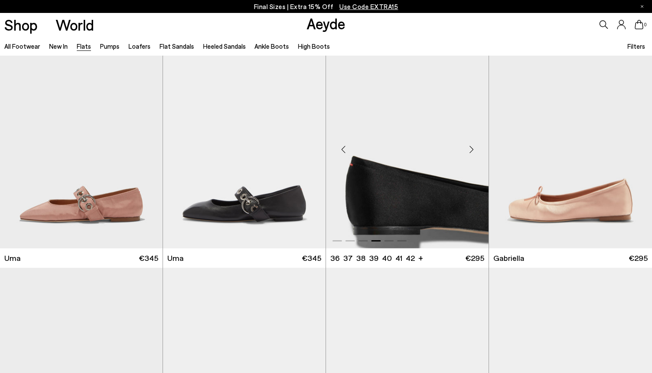
click at [473, 152] on div "Next slide" at bounding box center [472, 150] width 26 height 26
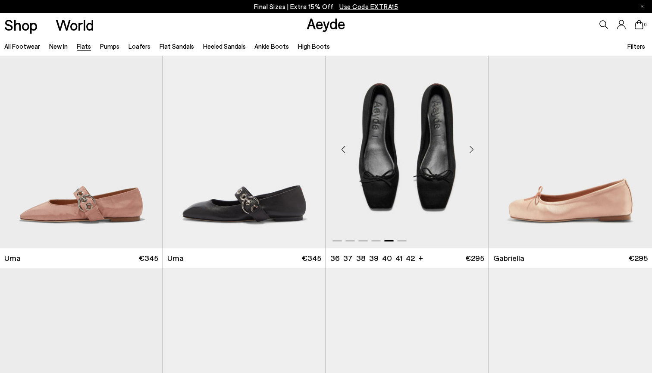
click at [473, 152] on div "Next slide" at bounding box center [472, 150] width 26 height 26
click at [471, 151] on div "Next slide" at bounding box center [472, 150] width 26 height 26
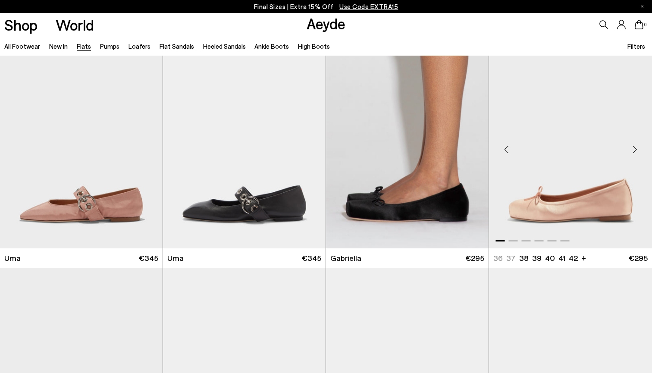
click at [635, 147] on div "Next slide" at bounding box center [635, 150] width 26 height 26
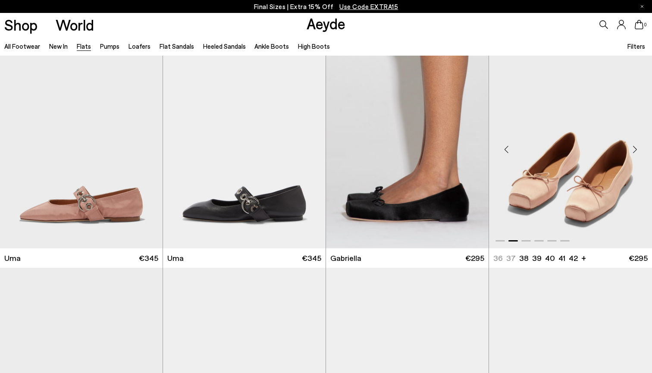
click at [635, 147] on div "Next slide" at bounding box center [635, 150] width 26 height 26
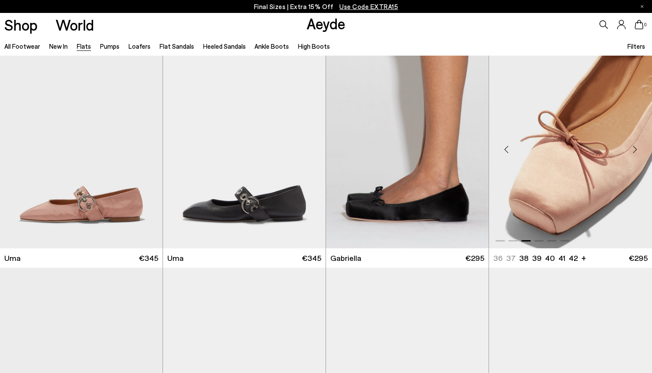
click at [635, 147] on div "Next slide" at bounding box center [635, 150] width 26 height 26
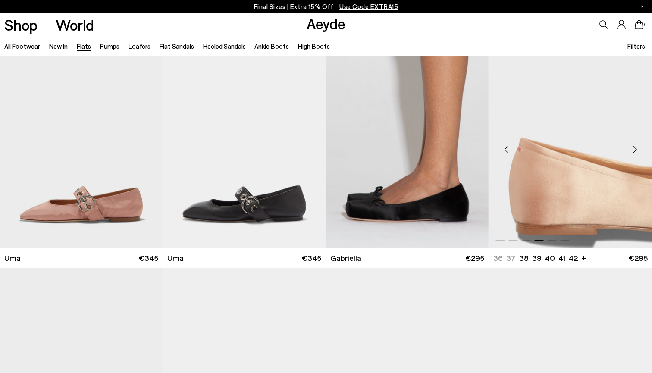
click at [635, 147] on div "Next slide" at bounding box center [635, 150] width 26 height 26
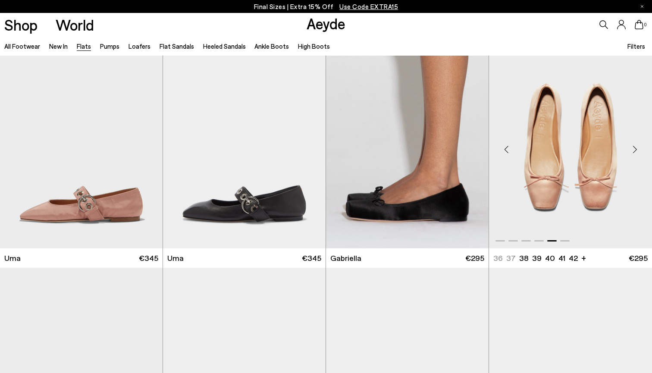
click at [635, 147] on div "Next slide" at bounding box center [635, 150] width 26 height 26
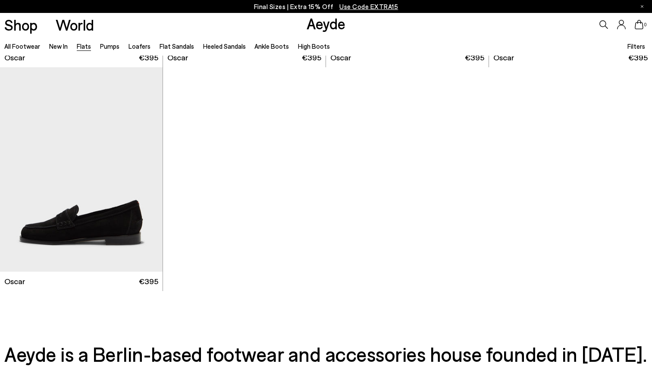
scroll to position [4692, 0]
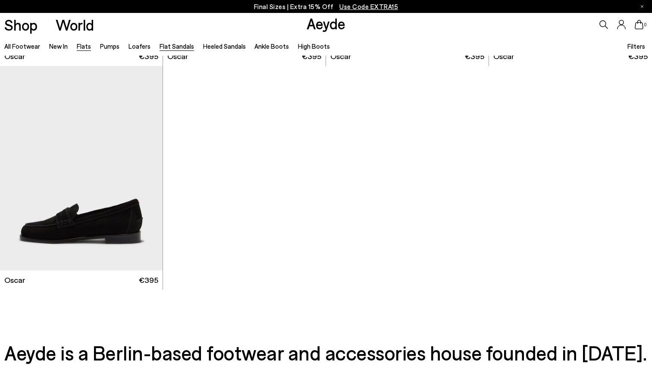
click at [176, 47] on link "Flat Sandals" at bounding box center [177, 46] width 35 height 8
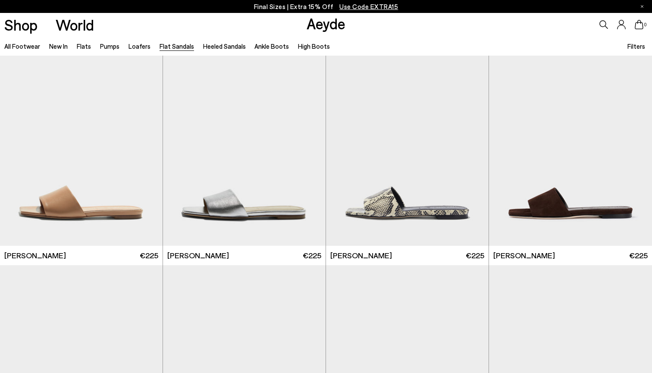
scroll to position [647, 0]
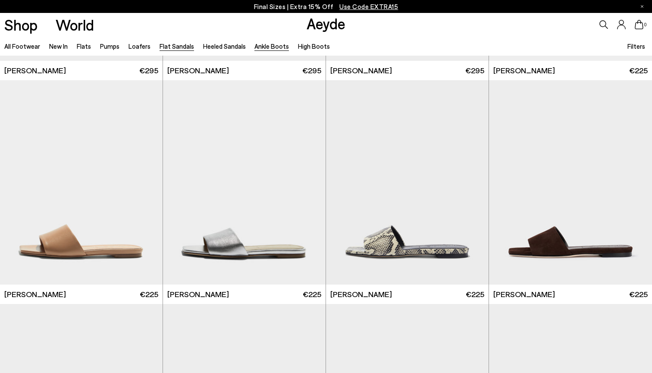
click at [261, 50] on link "Ankle Boots" at bounding box center [272, 46] width 35 height 8
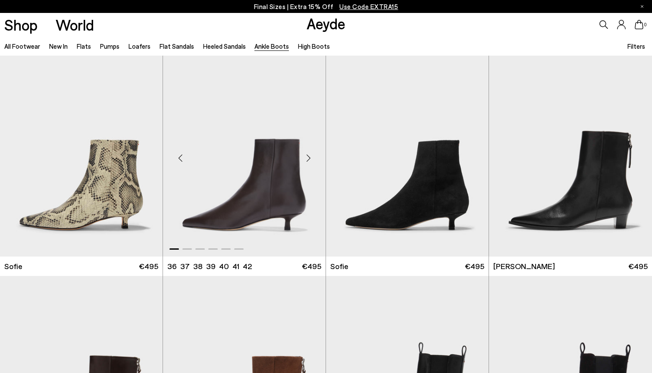
scroll to position [902, 0]
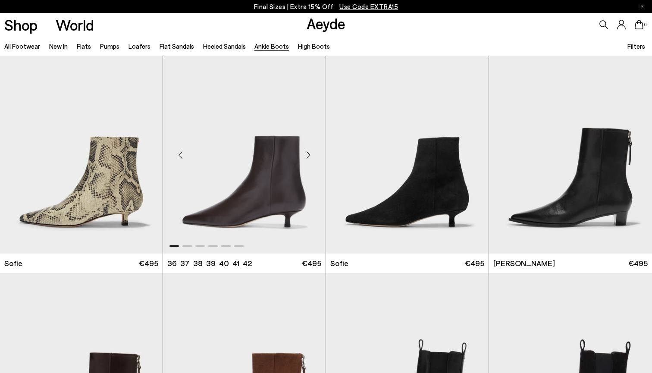
click at [310, 157] on div "Next slide" at bounding box center [309, 155] width 26 height 26
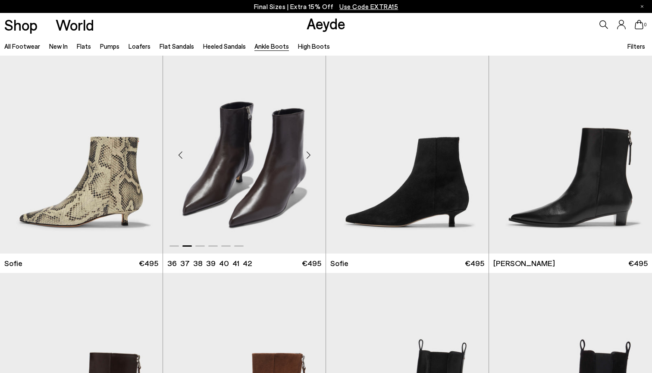
click at [310, 157] on div "Next slide" at bounding box center [309, 155] width 26 height 26
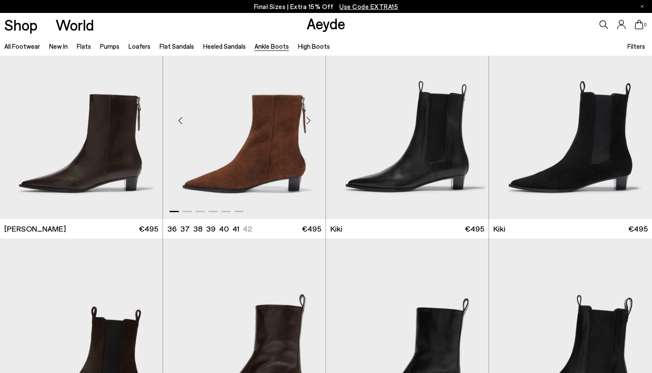
scroll to position [1168, 0]
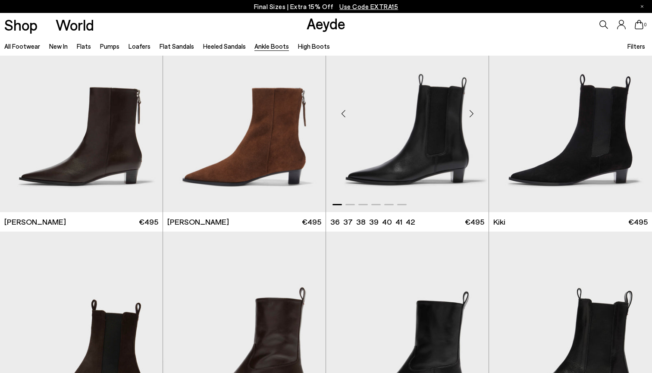
click at [475, 107] on div "Next slide" at bounding box center [472, 114] width 26 height 26
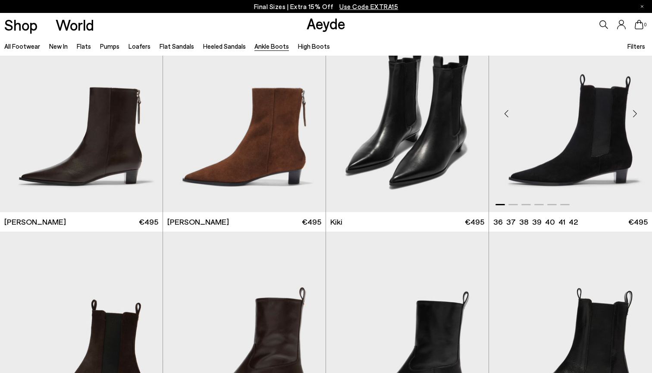
click at [634, 112] on div "Next slide" at bounding box center [635, 114] width 26 height 26
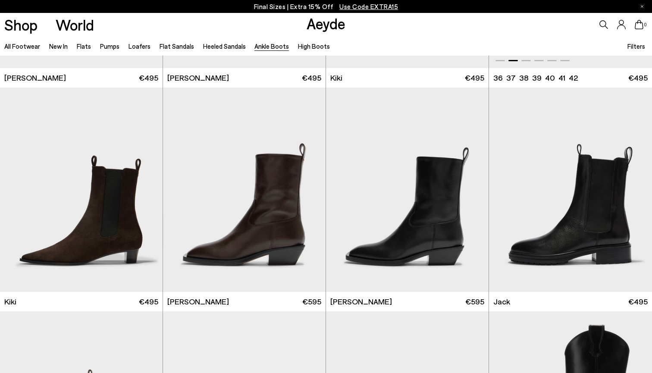
scroll to position [1313, 0]
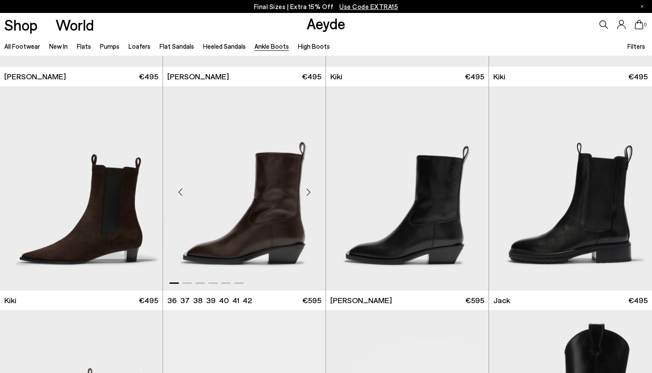
click at [309, 192] on div "Next slide" at bounding box center [309, 192] width 26 height 26
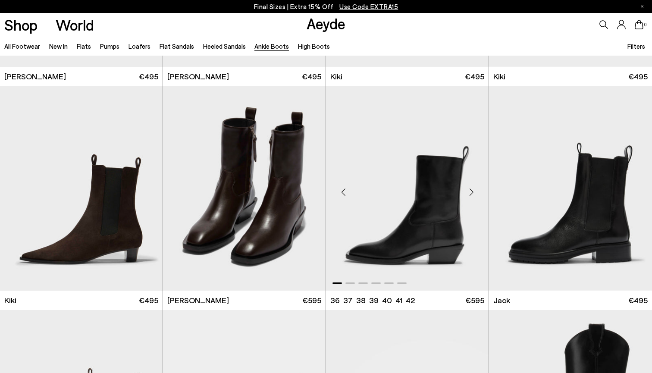
click at [474, 191] on div "Next slide" at bounding box center [472, 192] width 26 height 26
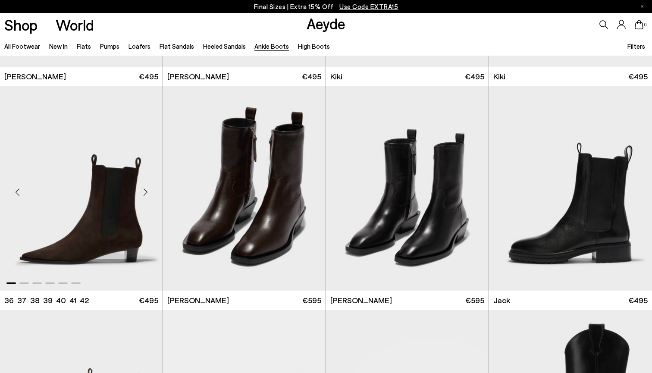
click at [146, 195] on div "Next slide" at bounding box center [145, 192] width 26 height 26
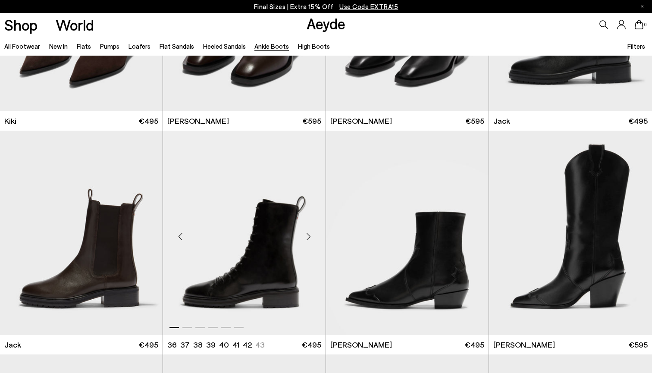
scroll to position [1494, 0]
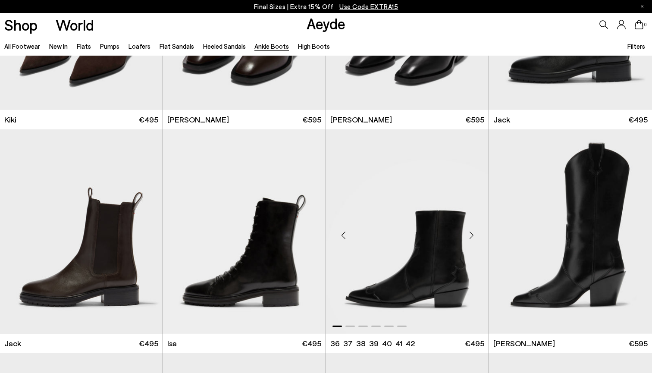
click at [473, 238] on div "Next slide" at bounding box center [472, 235] width 26 height 26
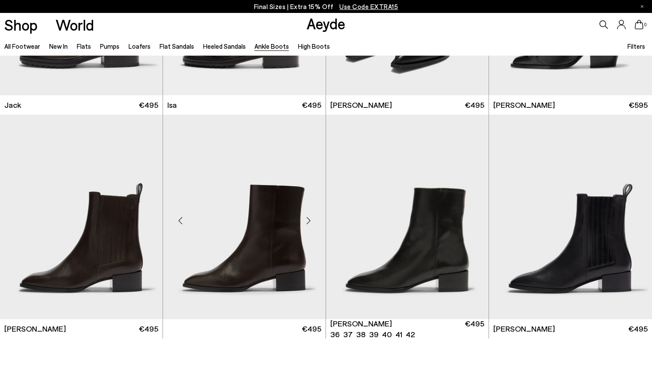
scroll to position [1732, 0]
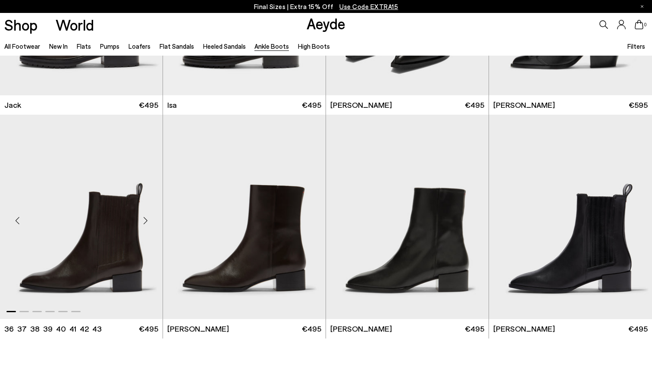
click at [145, 224] on div "Next slide" at bounding box center [145, 221] width 26 height 26
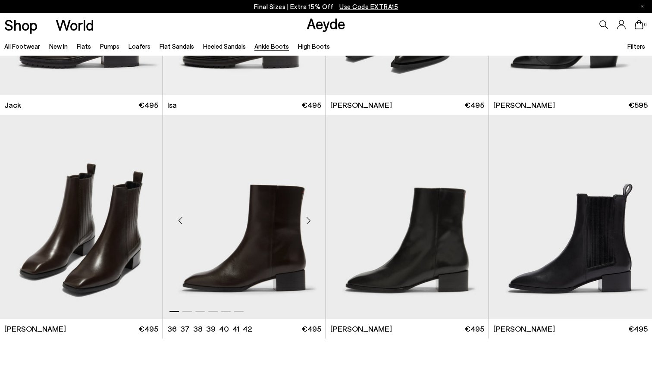
click at [306, 220] on div "Next slide" at bounding box center [309, 221] width 26 height 26
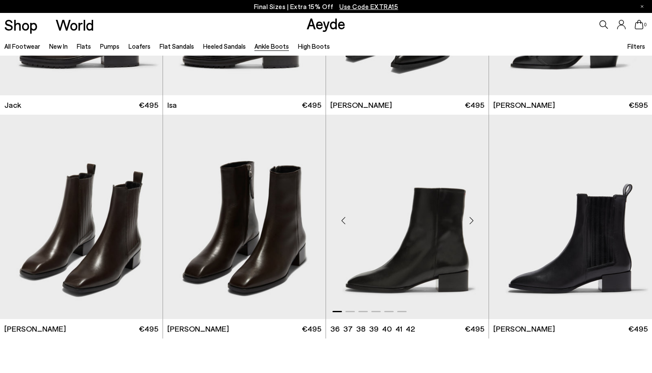
click at [473, 221] on div "Next slide" at bounding box center [472, 221] width 26 height 26
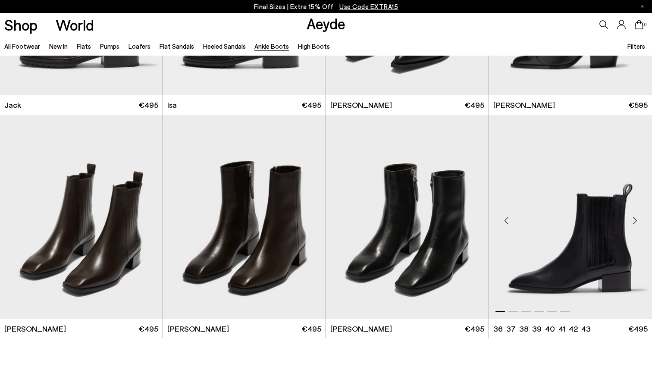
click at [635, 219] on div "Next slide" at bounding box center [635, 221] width 26 height 26
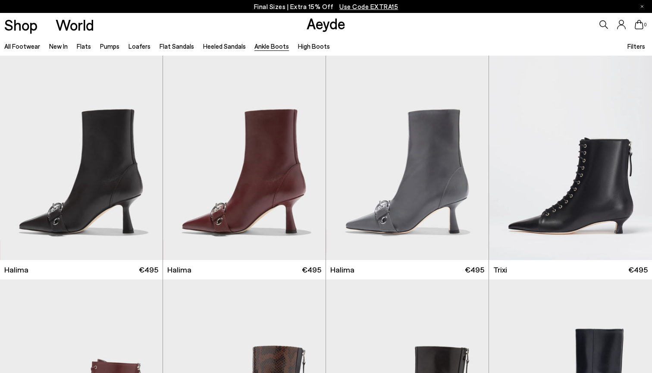
scroll to position [0, 0]
